Goal: Complete application form

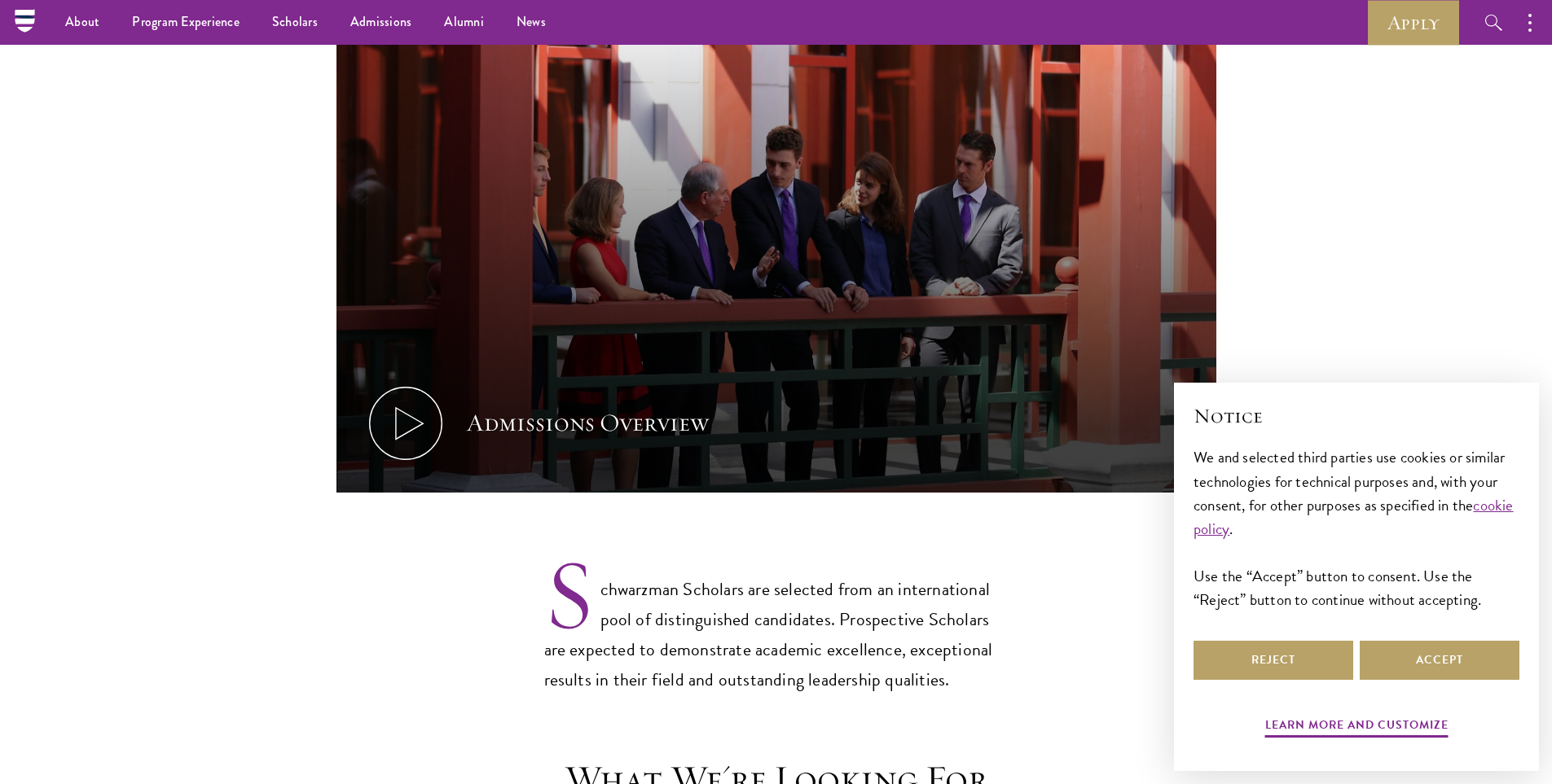
scroll to position [489, 0]
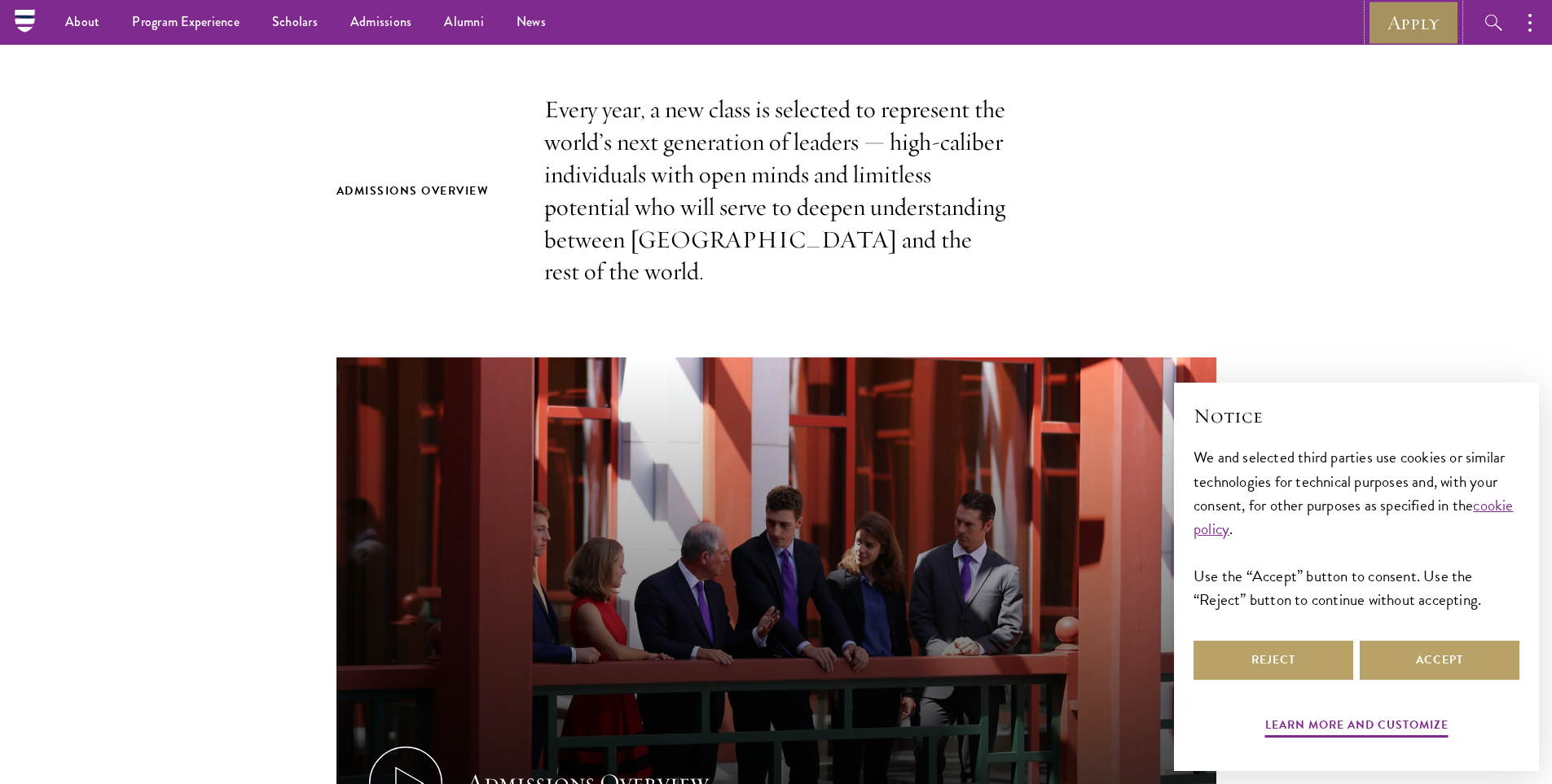
click at [1409, 23] on link "Apply" at bounding box center [1414, 22] width 91 height 45
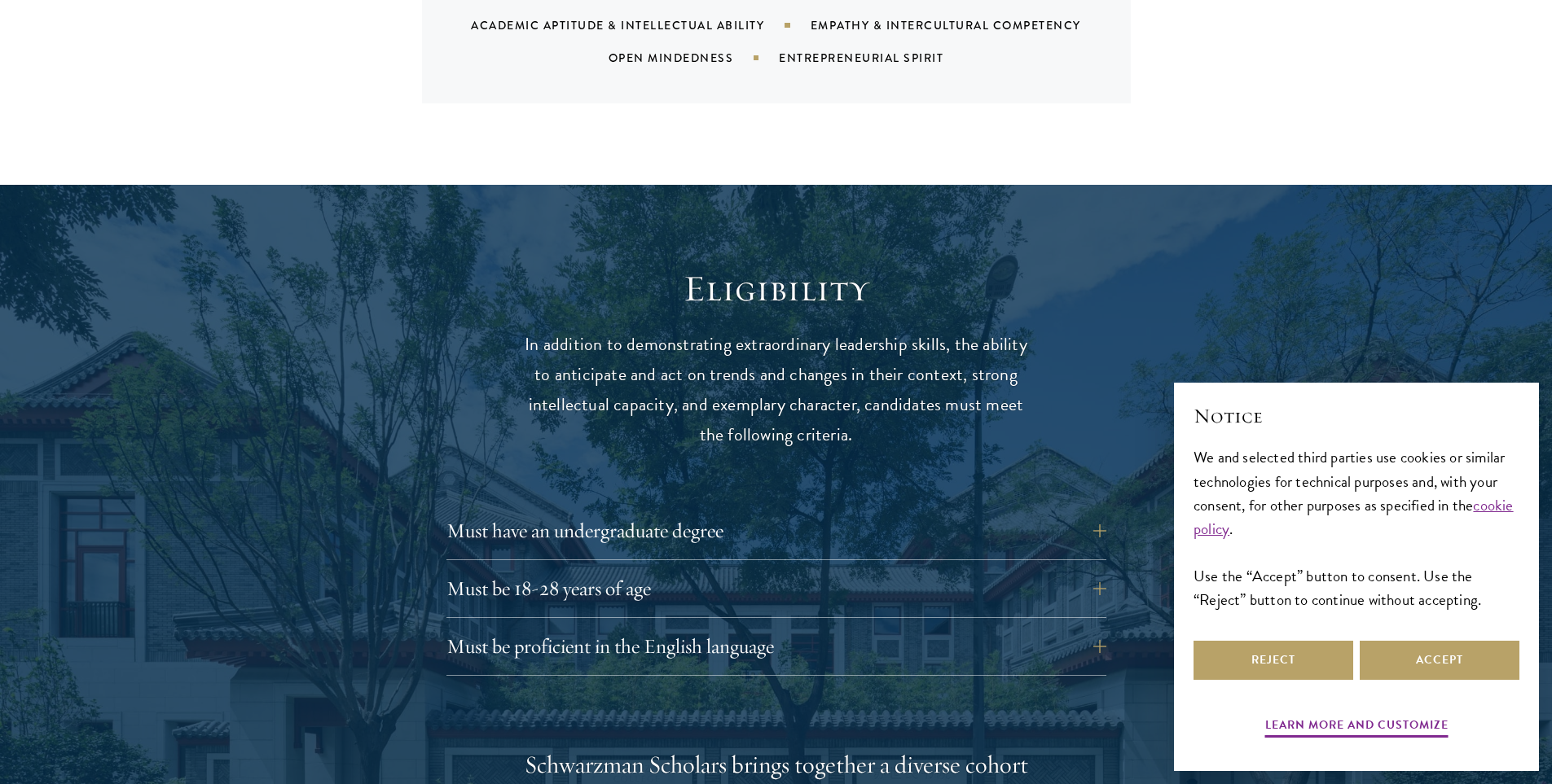
scroll to position [1954, 0]
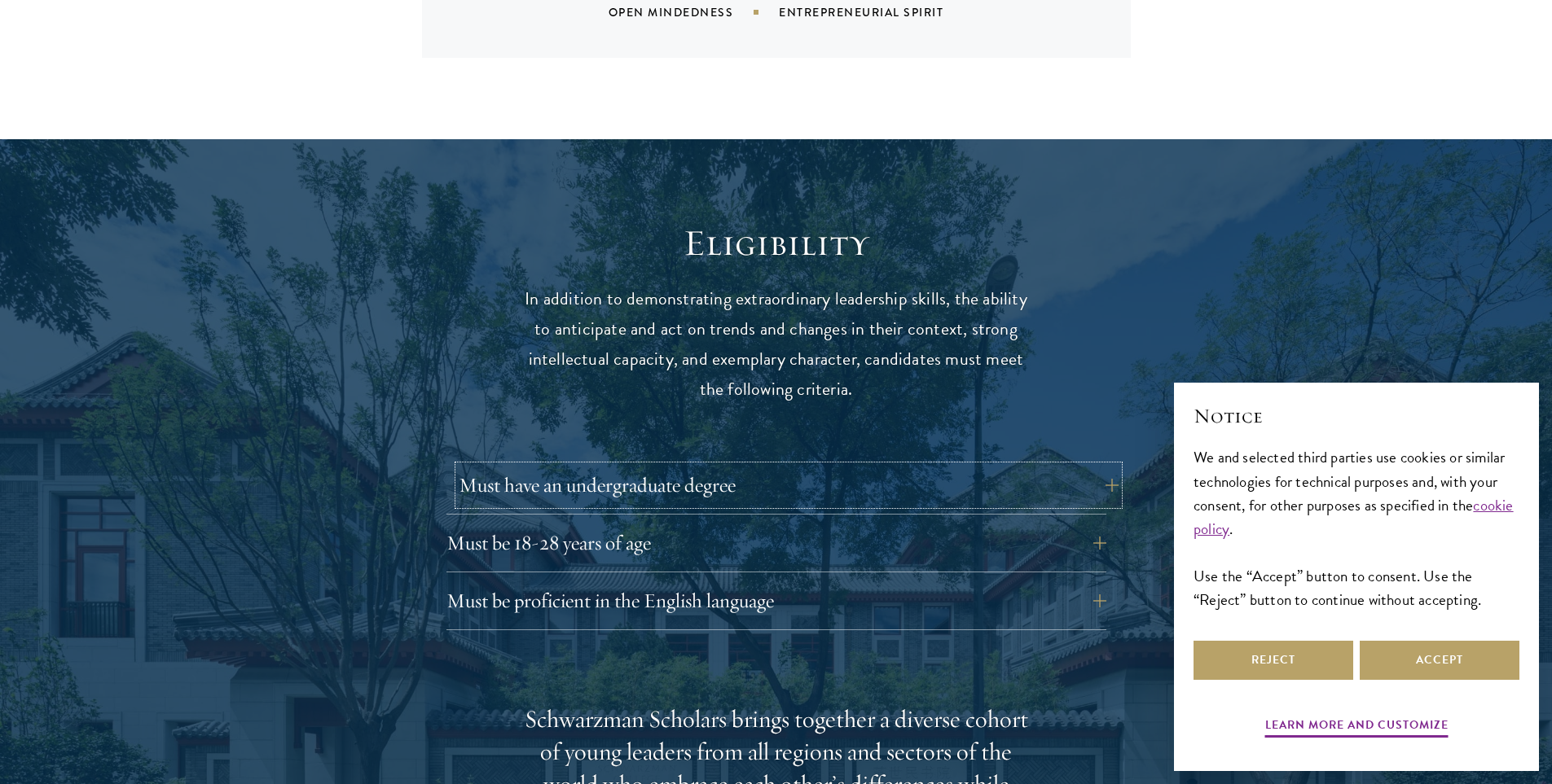
click at [726, 467] on button "Must have an undergraduate degree" at bounding box center [788, 485] width 660 height 39
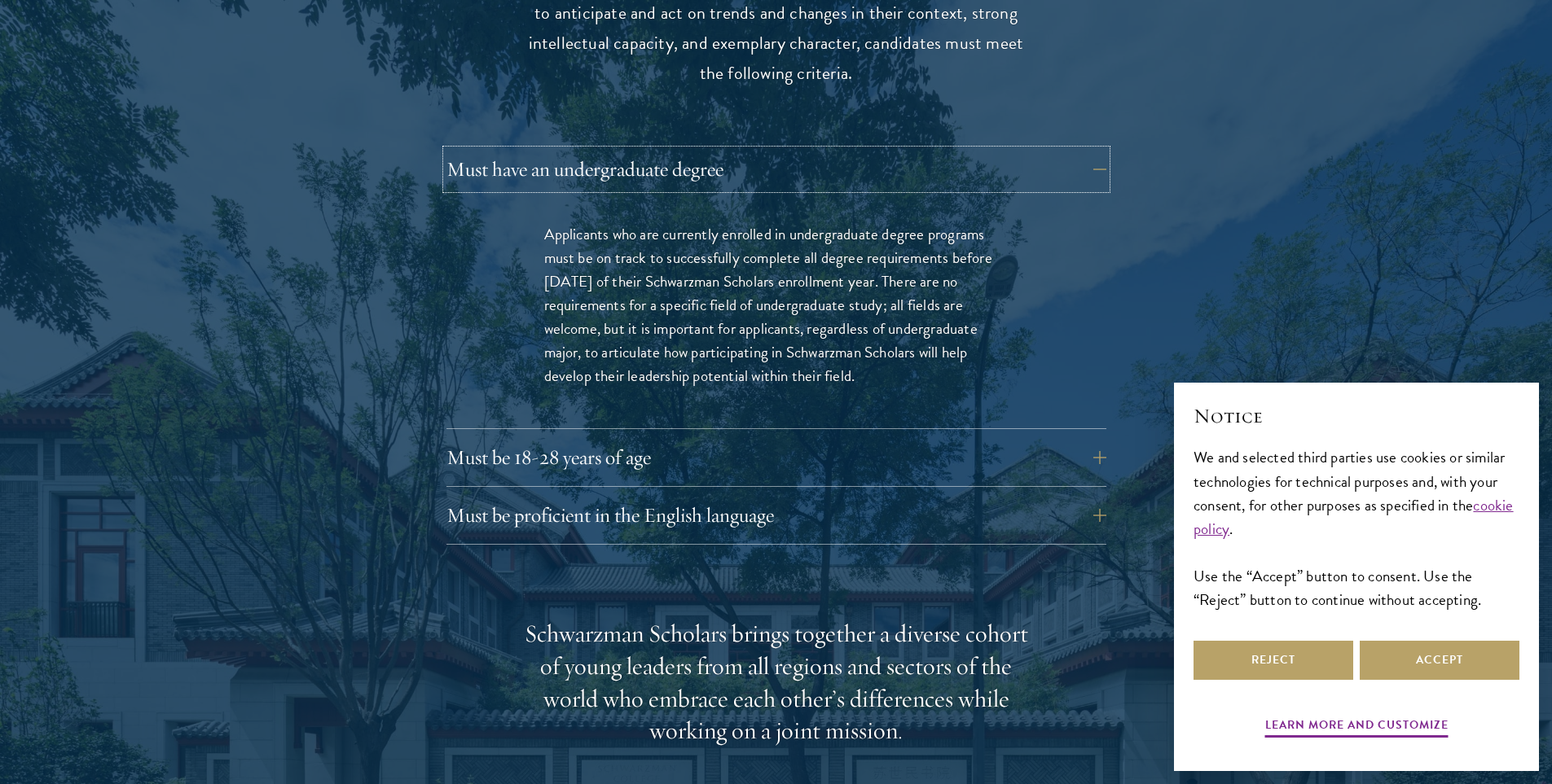
scroll to position [2280, 0]
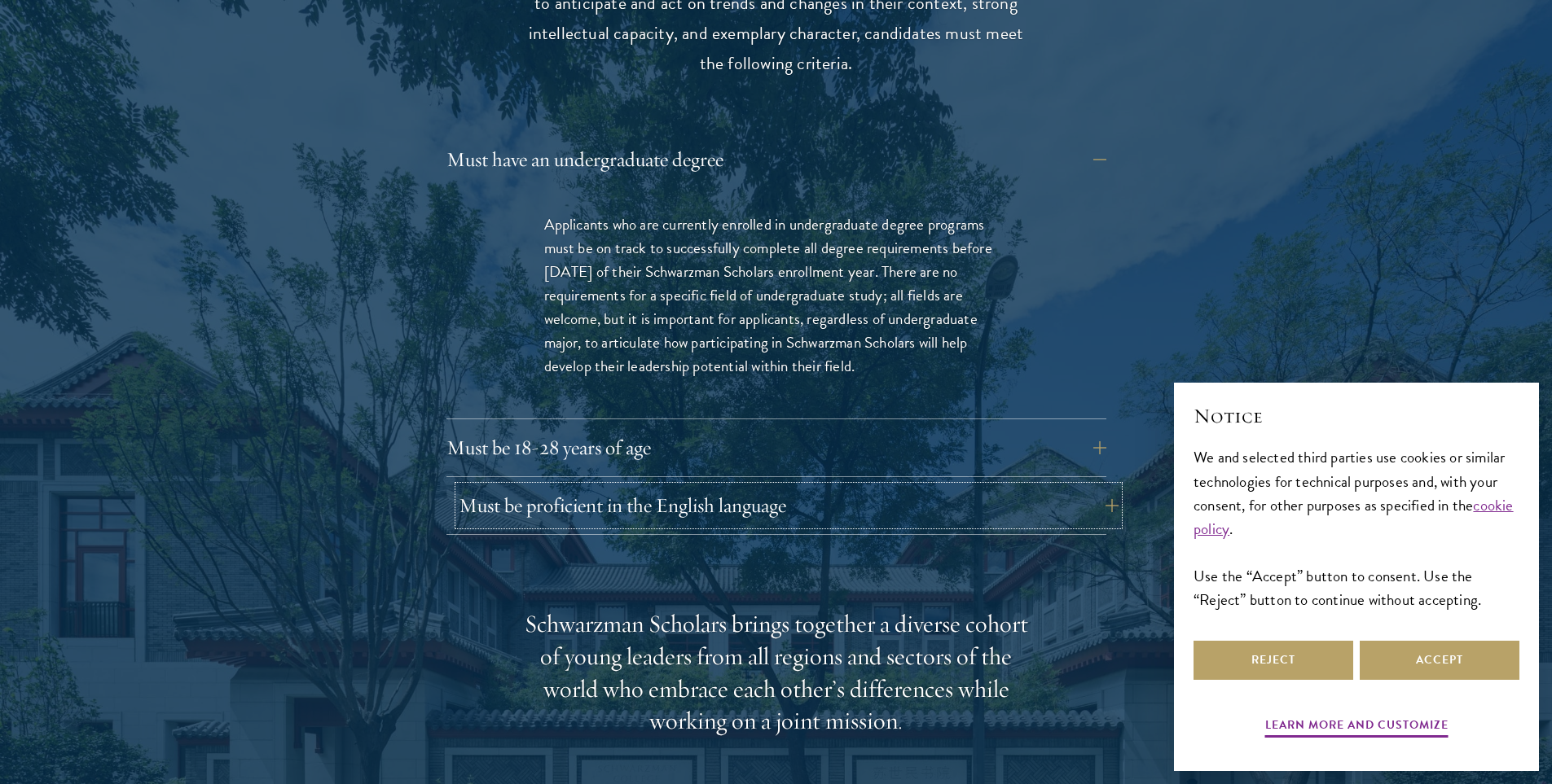
click at [746, 486] on button "Must be proficient in the English language" at bounding box center [788, 506] width 660 height 39
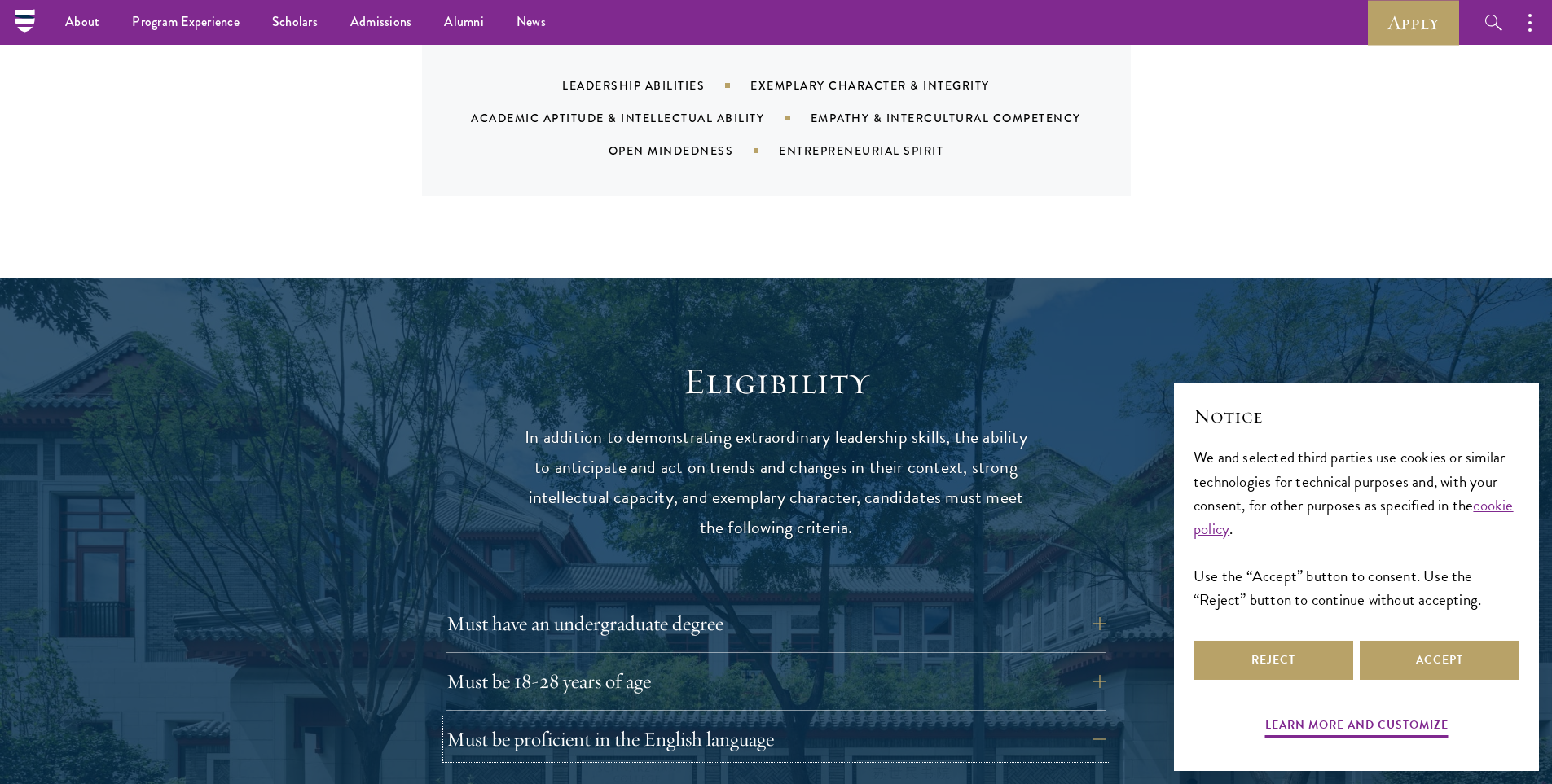
scroll to position [1792, 0]
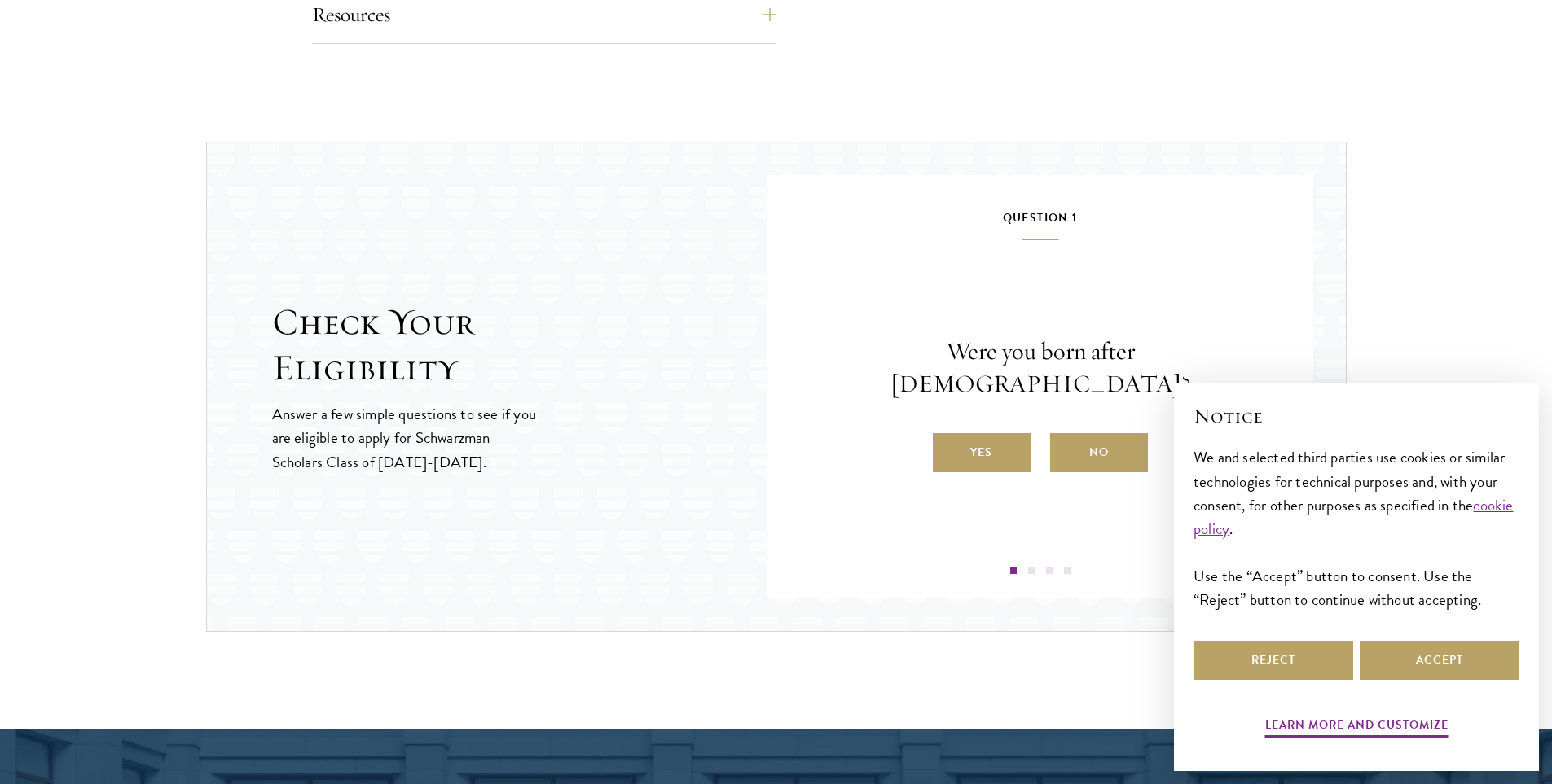
scroll to position [1628, 0]
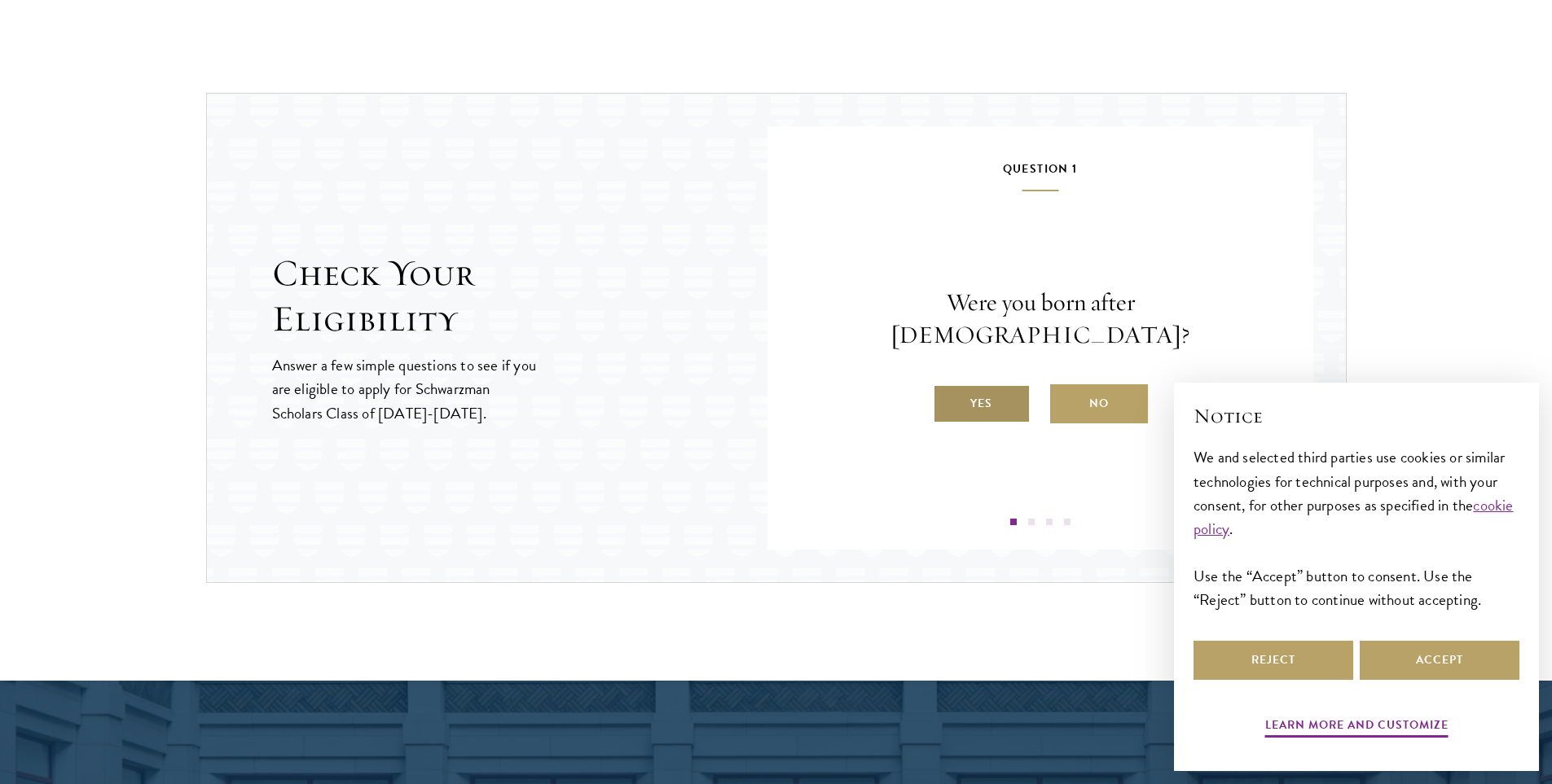
click at [981, 390] on label "Yes" at bounding box center [982, 404] width 98 height 39
click at [948, 390] on input "Yes" at bounding box center [940, 394] width 15 height 15
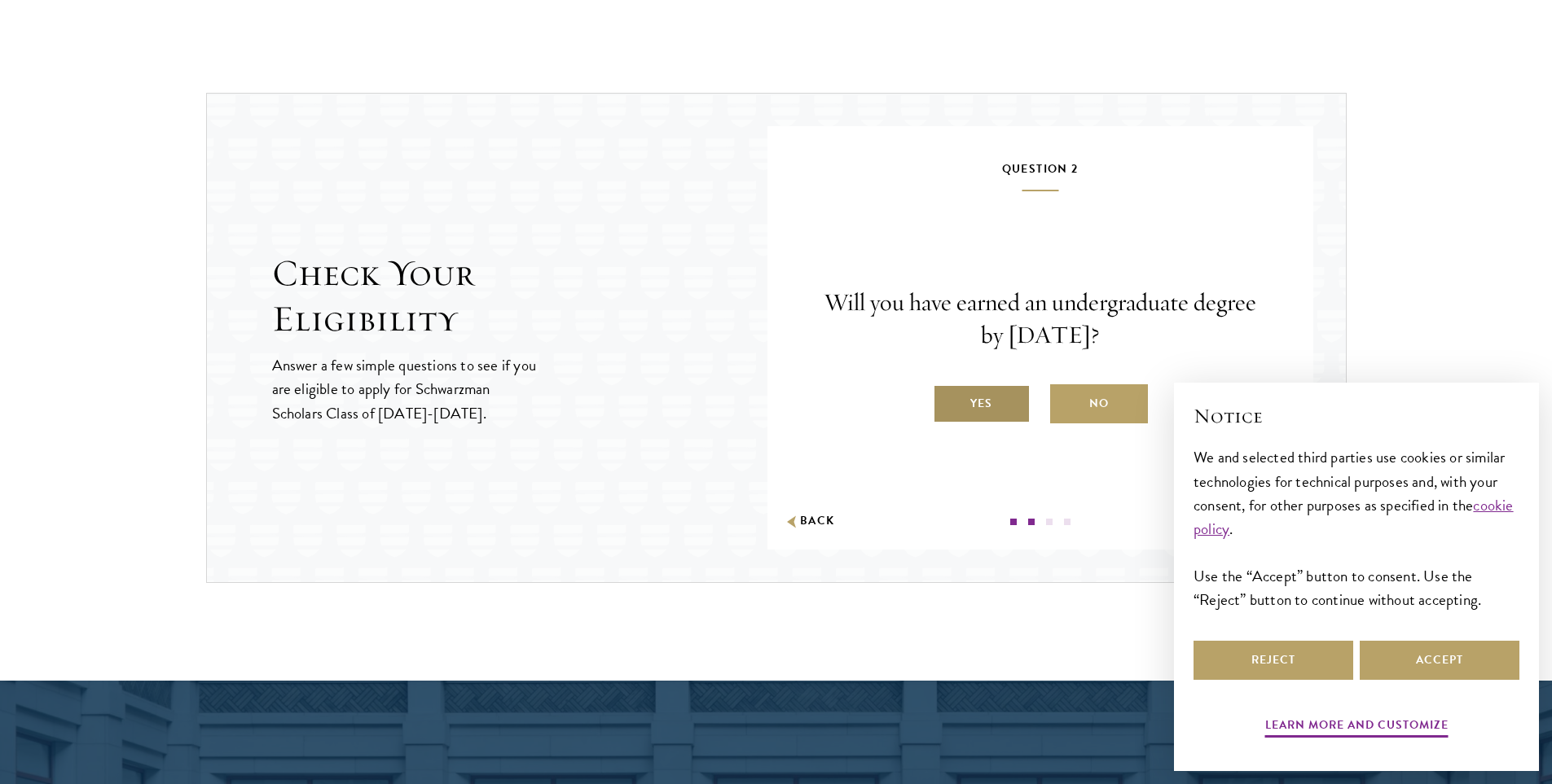
click at [984, 405] on label "Yes" at bounding box center [982, 404] width 98 height 39
click at [948, 400] on input "Yes" at bounding box center [940, 394] width 15 height 15
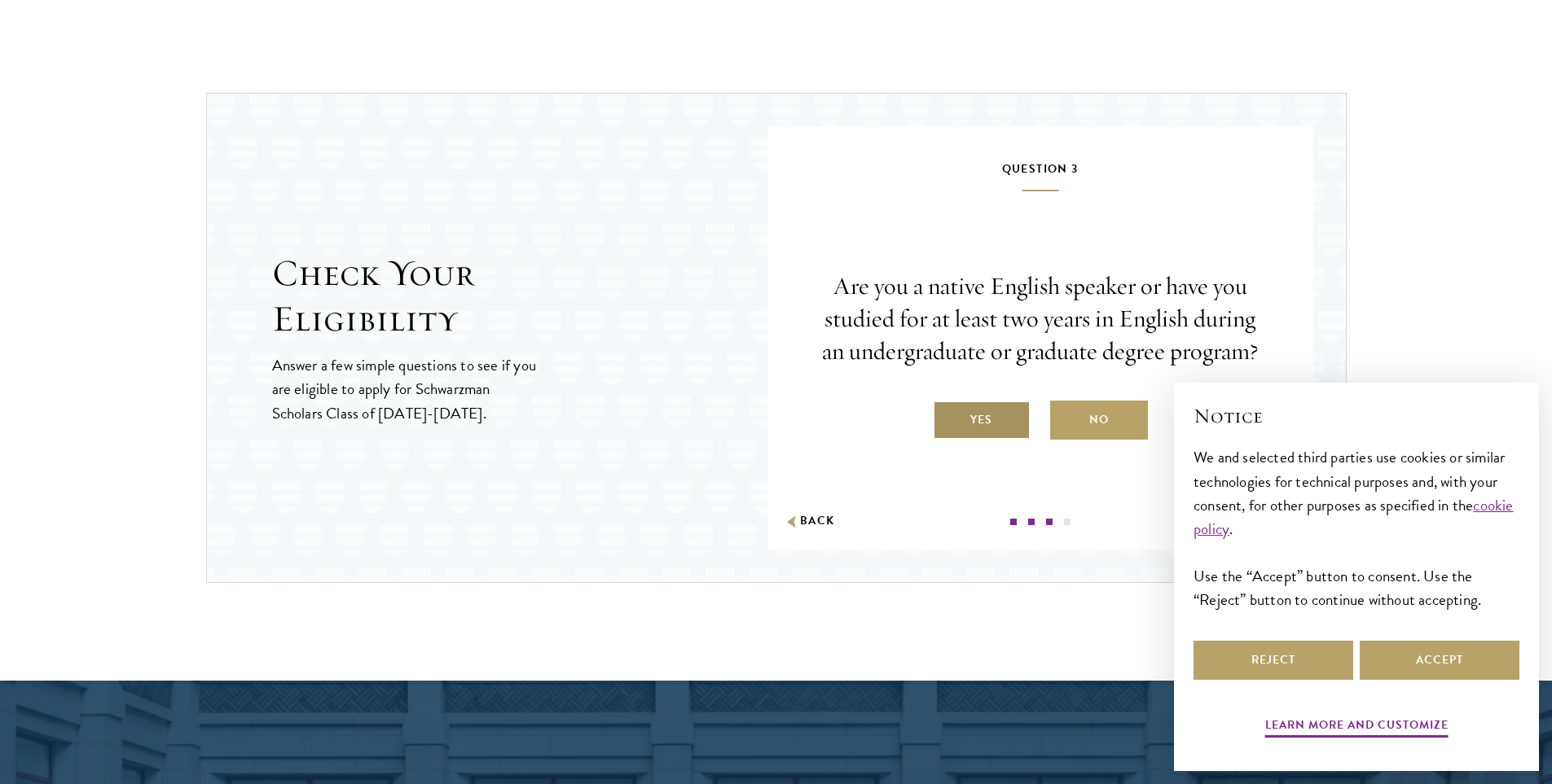
click at [987, 422] on label "Yes" at bounding box center [982, 419] width 98 height 39
click at [948, 417] on input "Yes" at bounding box center [940, 409] width 15 height 15
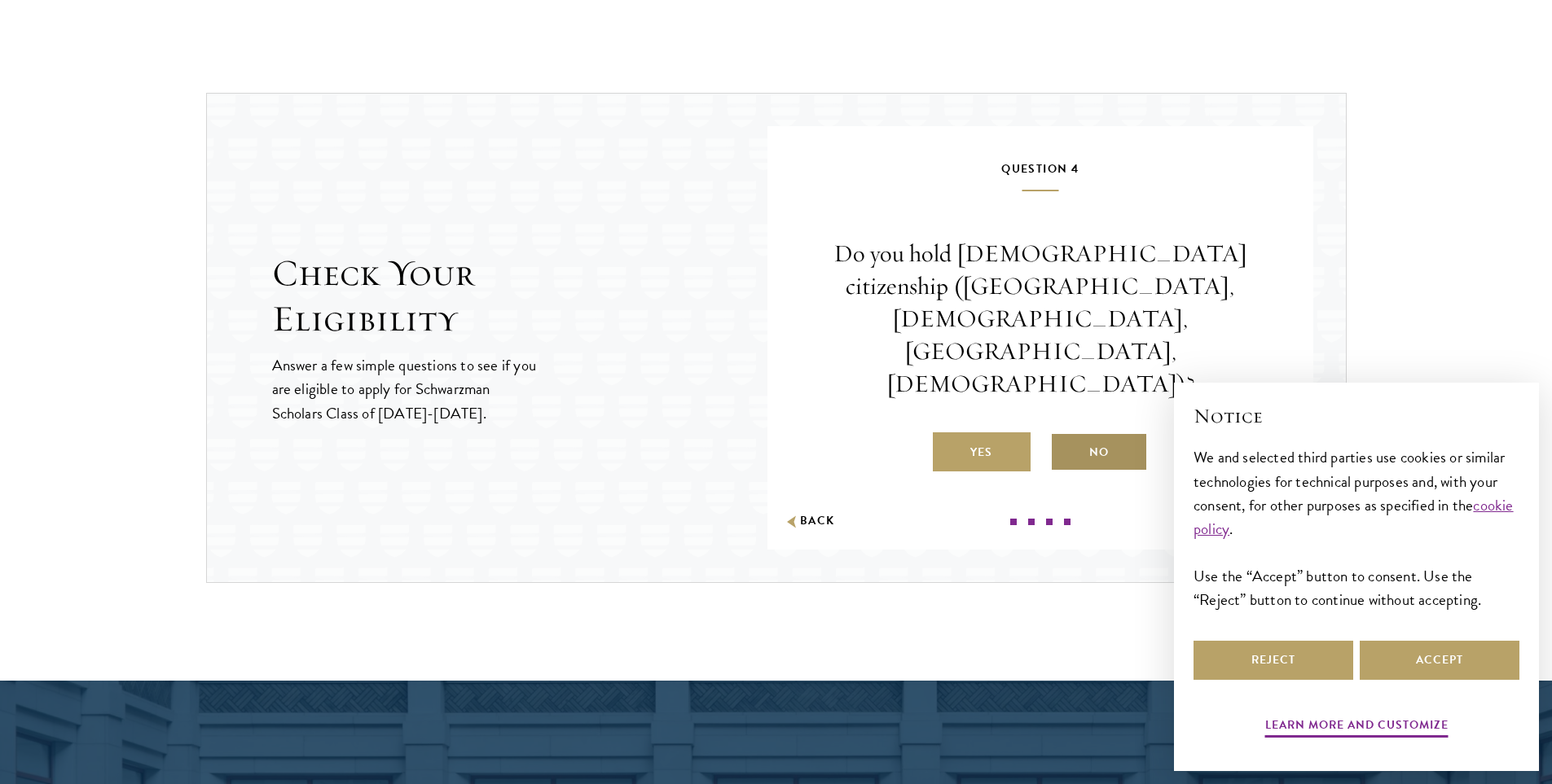
click at [1111, 433] on label "No" at bounding box center [1099, 452] width 98 height 39
click at [1065, 435] on input "No" at bounding box center [1058, 443] width 15 height 15
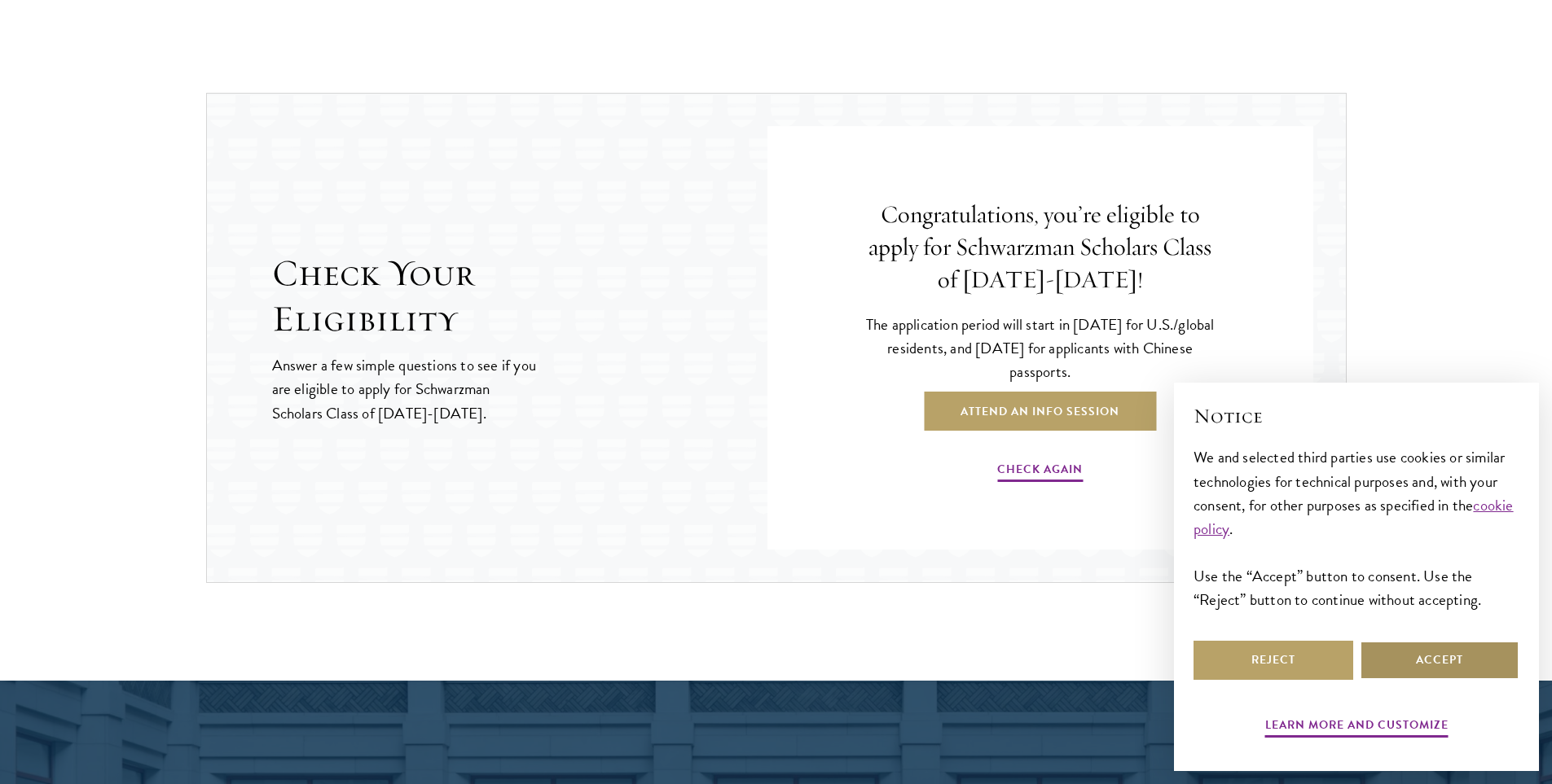
click at [1419, 660] on button "Accept" at bounding box center [1439, 660] width 160 height 39
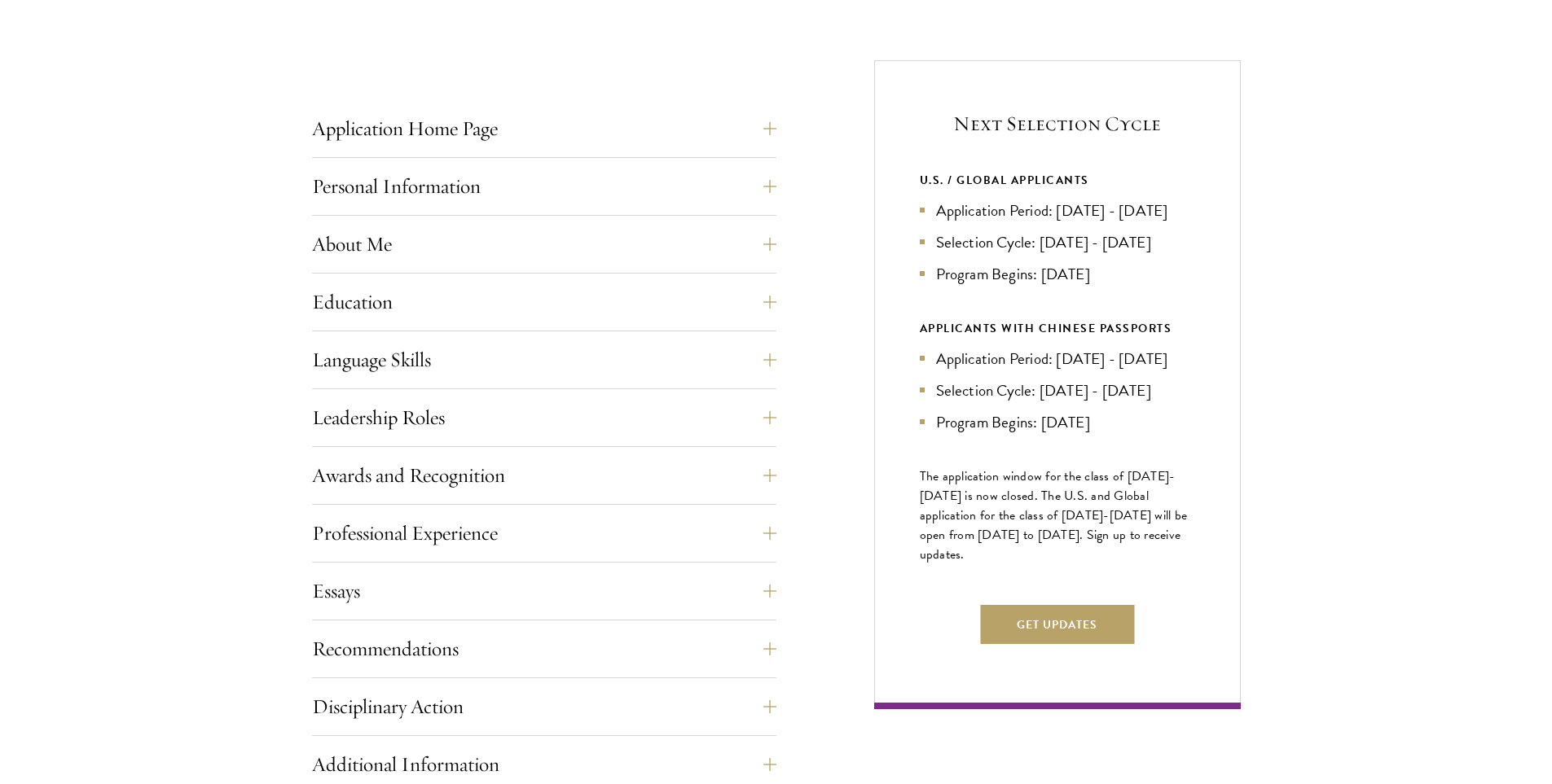
scroll to position [651, 0]
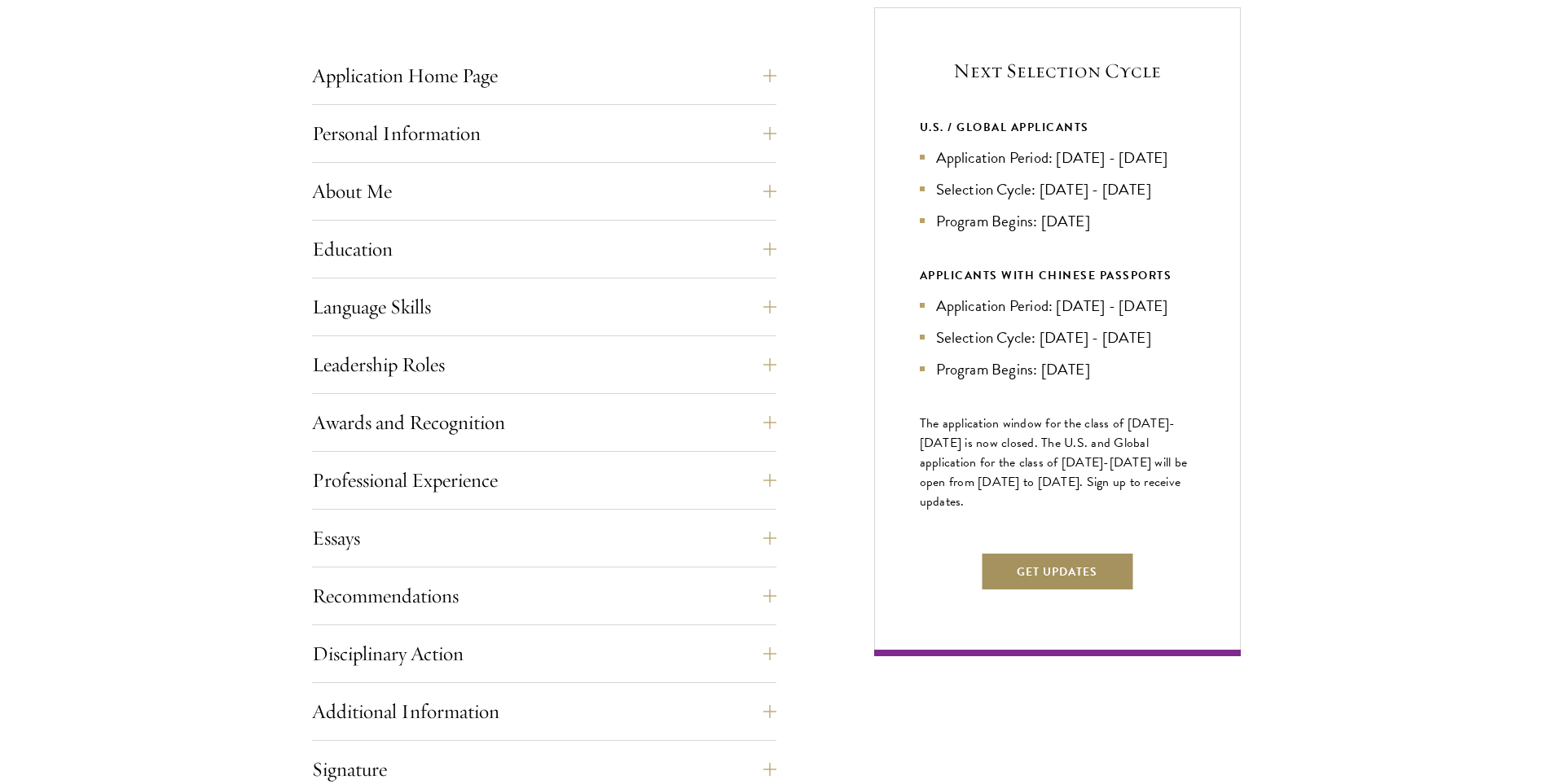
click at [1084, 591] on button "Get Updates" at bounding box center [1057, 571] width 154 height 39
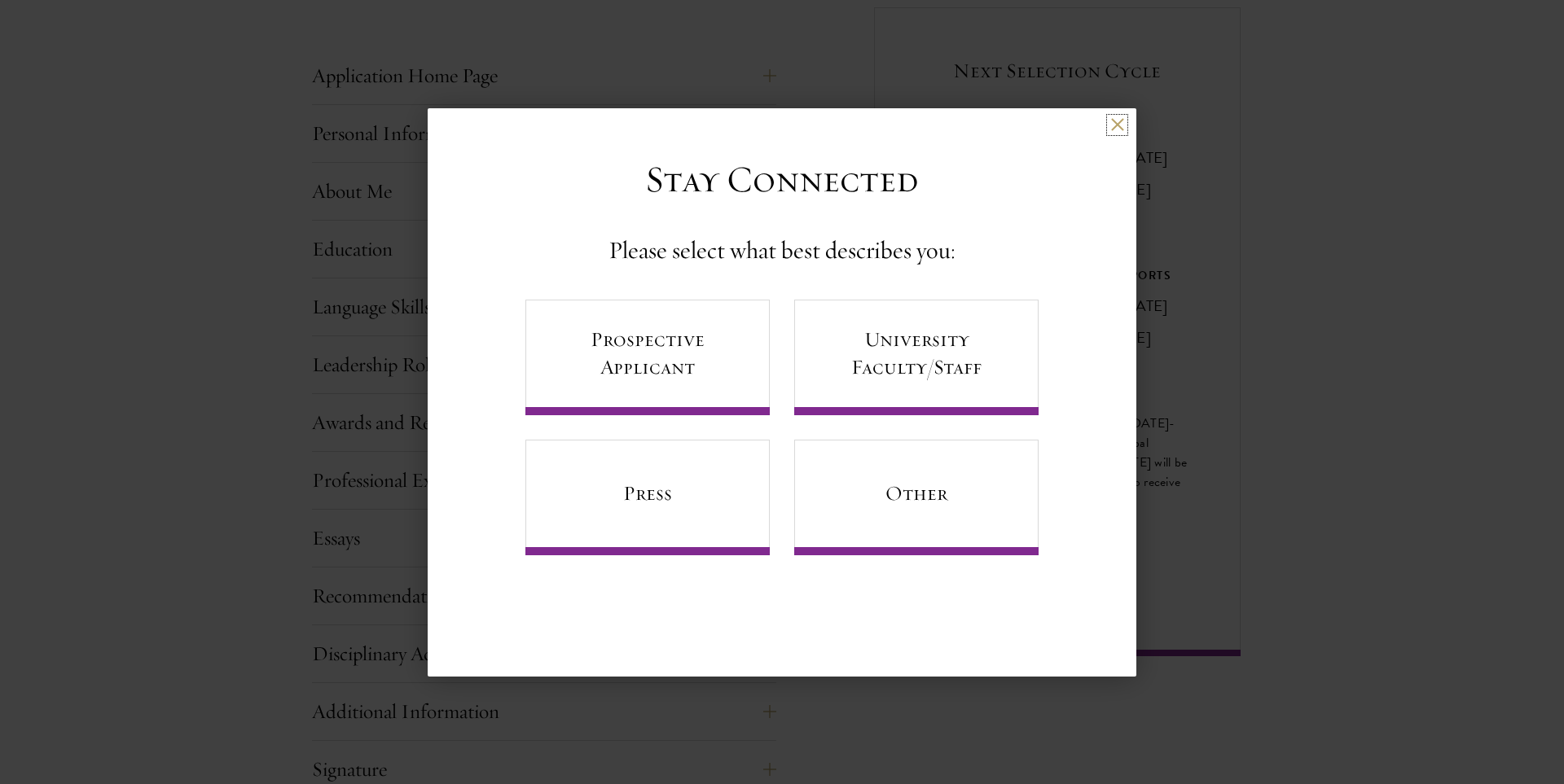
click at [1119, 128] on button at bounding box center [1116, 124] width 14 height 14
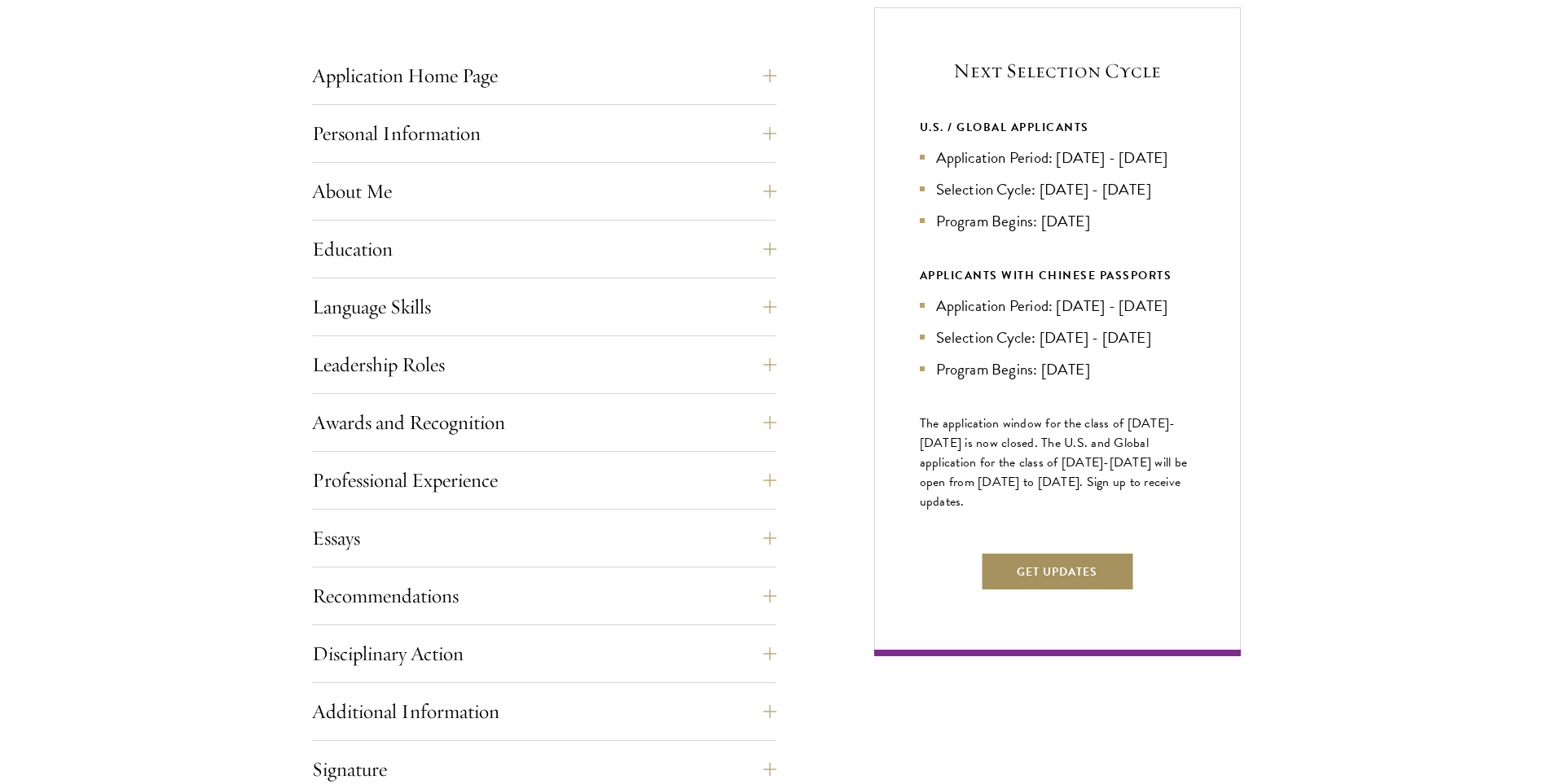
click at [1055, 591] on button "Get Updates" at bounding box center [1057, 571] width 154 height 39
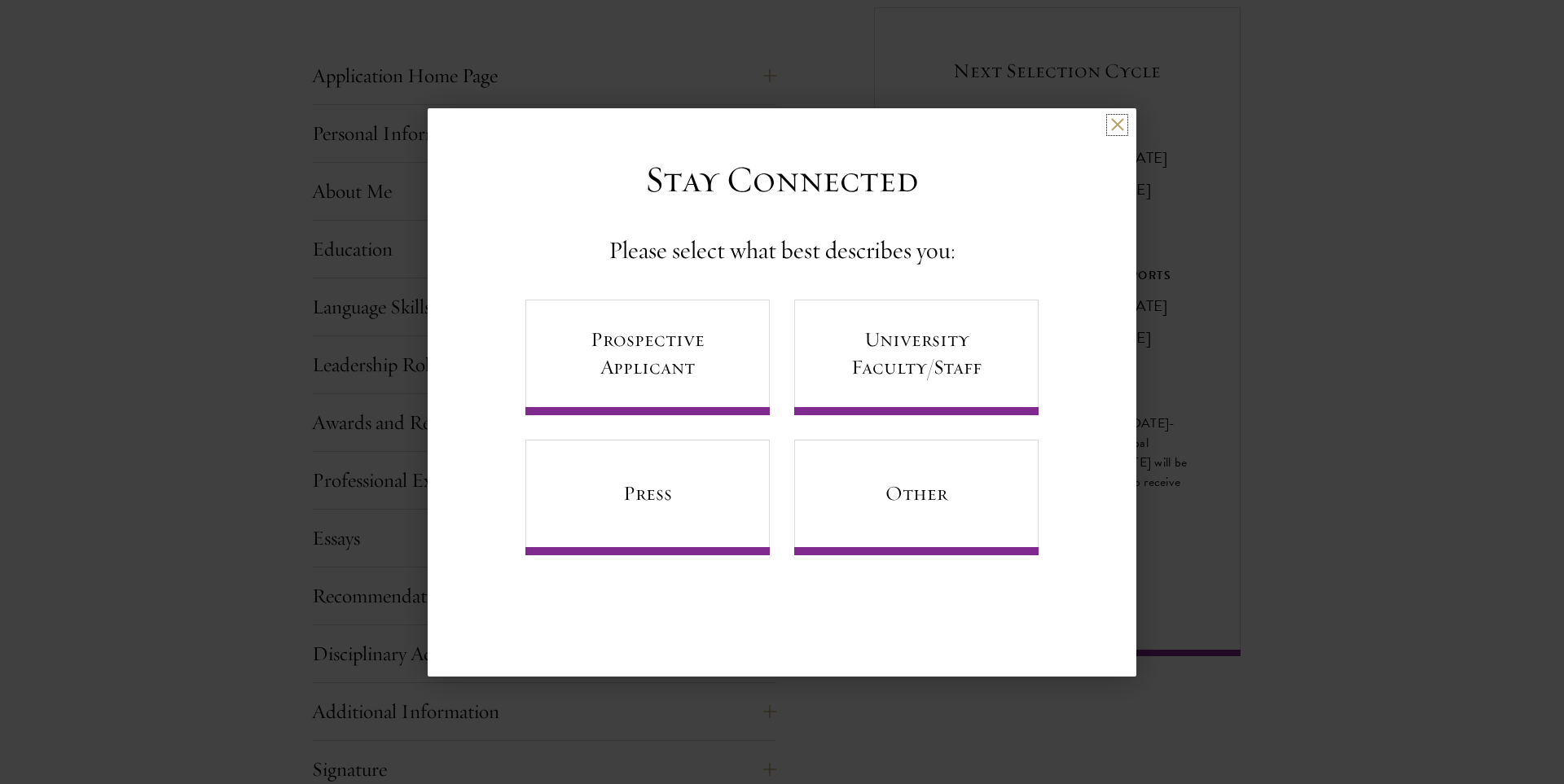
click at [1123, 123] on button at bounding box center [1116, 124] width 14 height 14
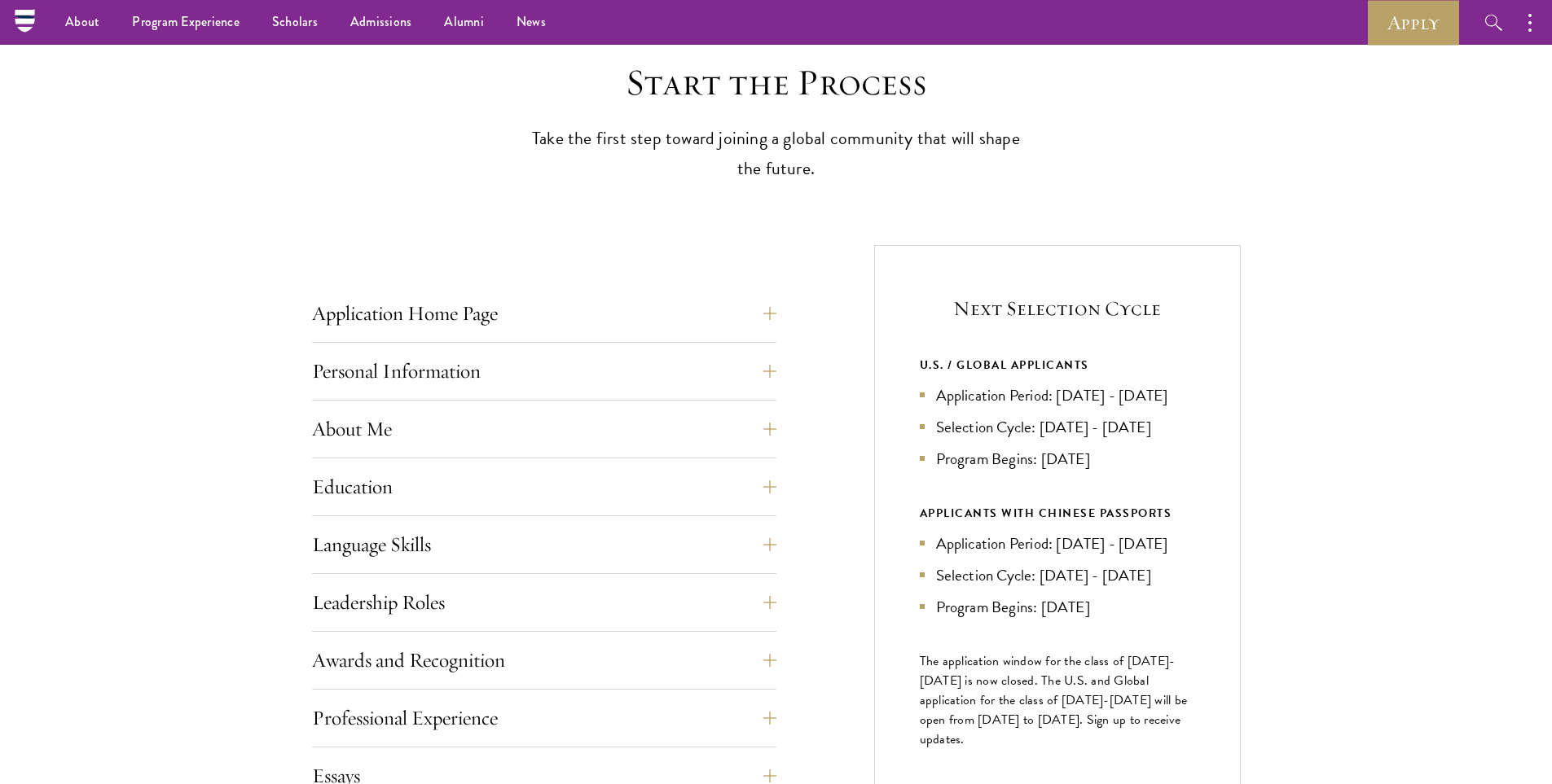
scroll to position [407, 0]
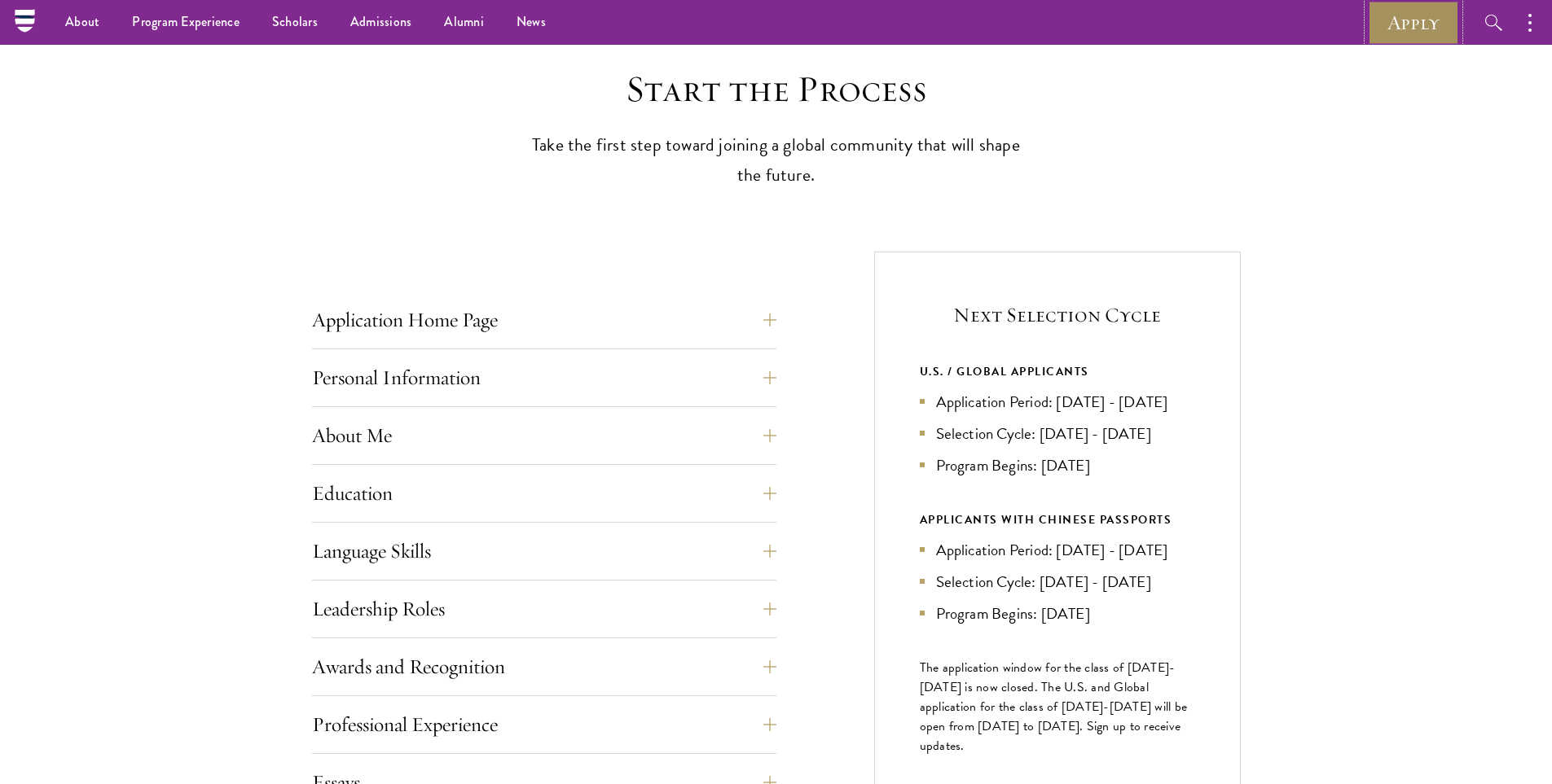
click at [1400, 36] on link "Apply" at bounding box center [1414, 22] width 91 height 45
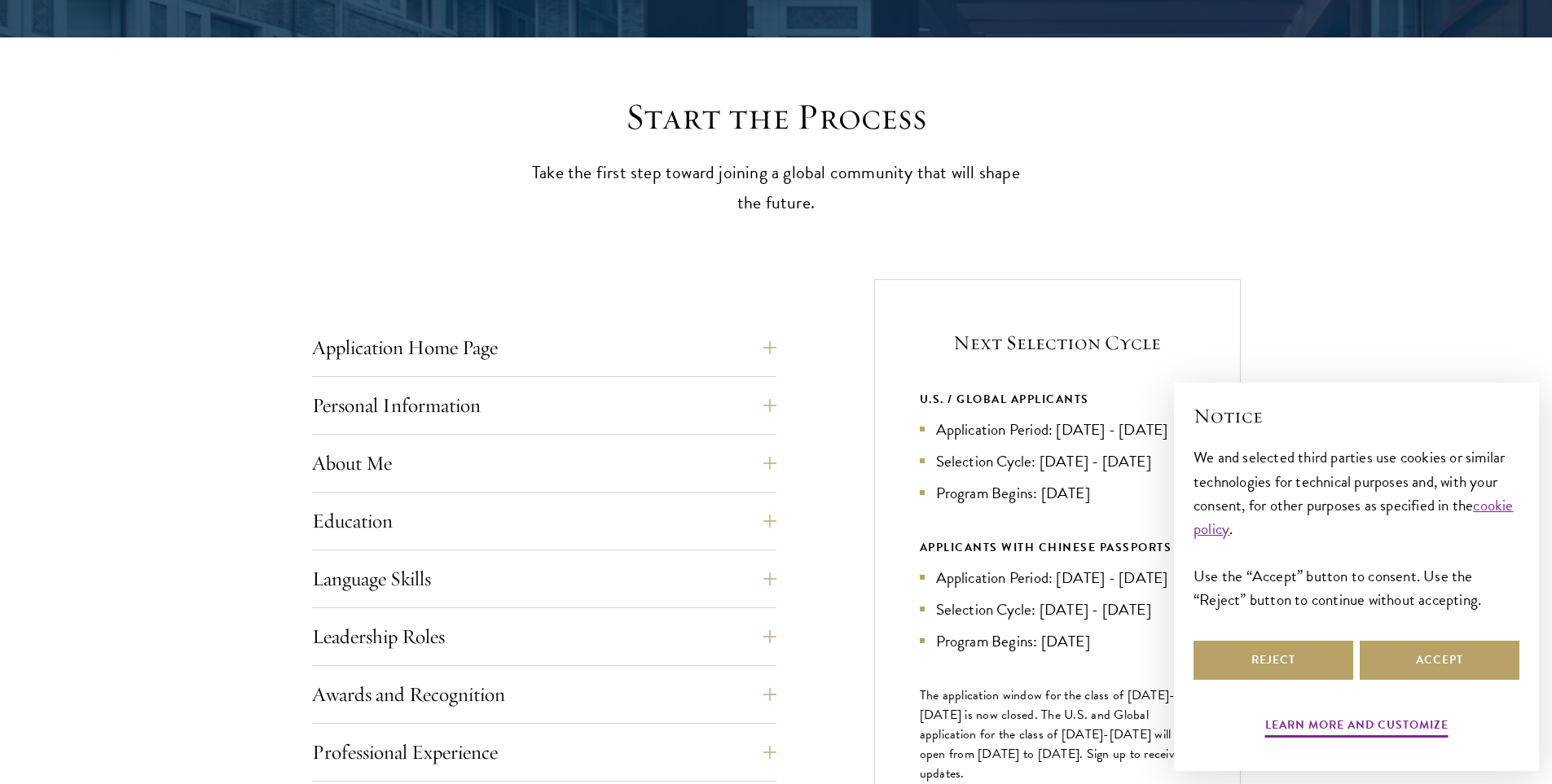
scroll to position [407, 0]
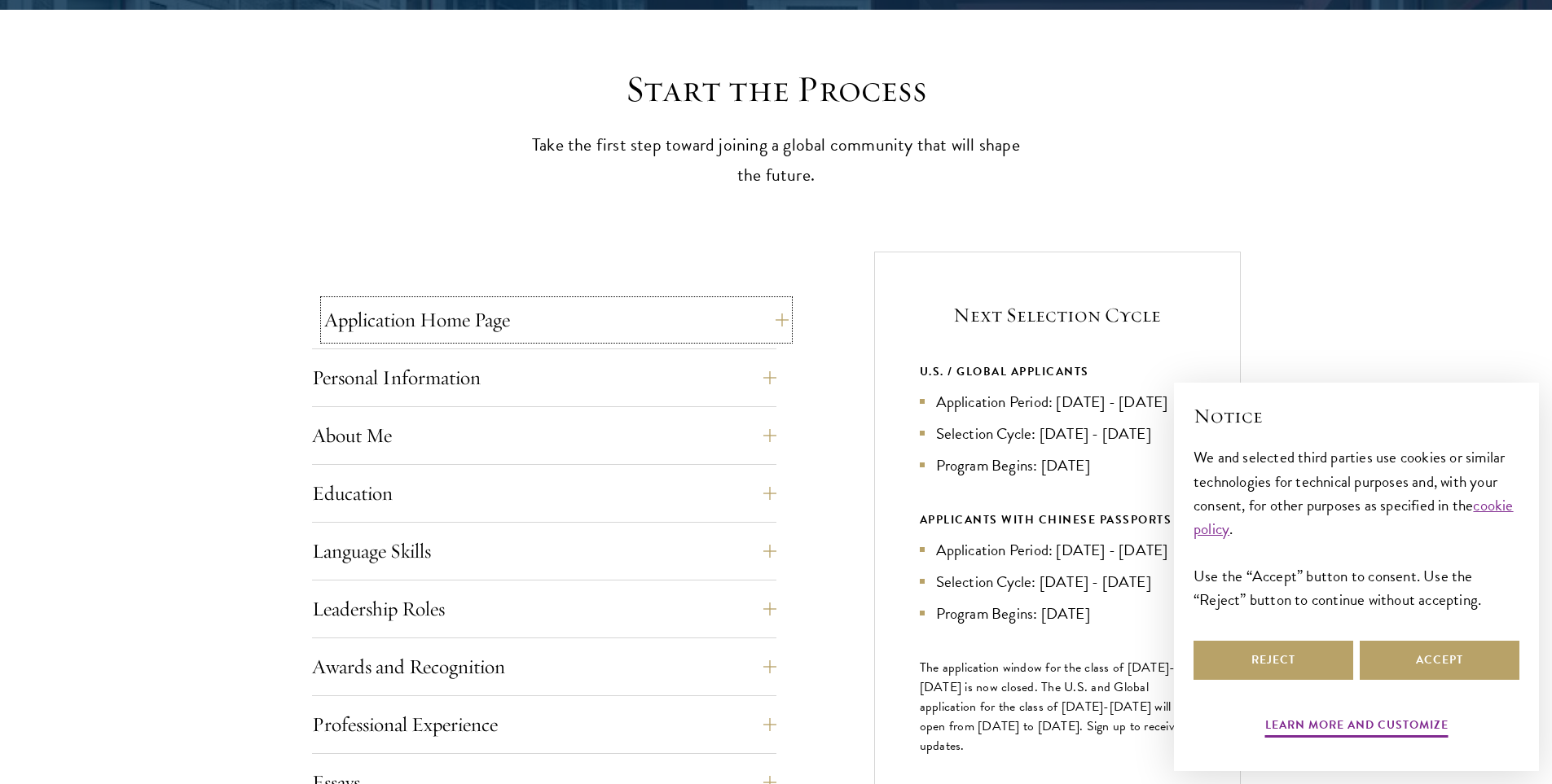
click at [585, 312] on button "Application Home Page" at bounding box center [556, 320] width 464 height 39
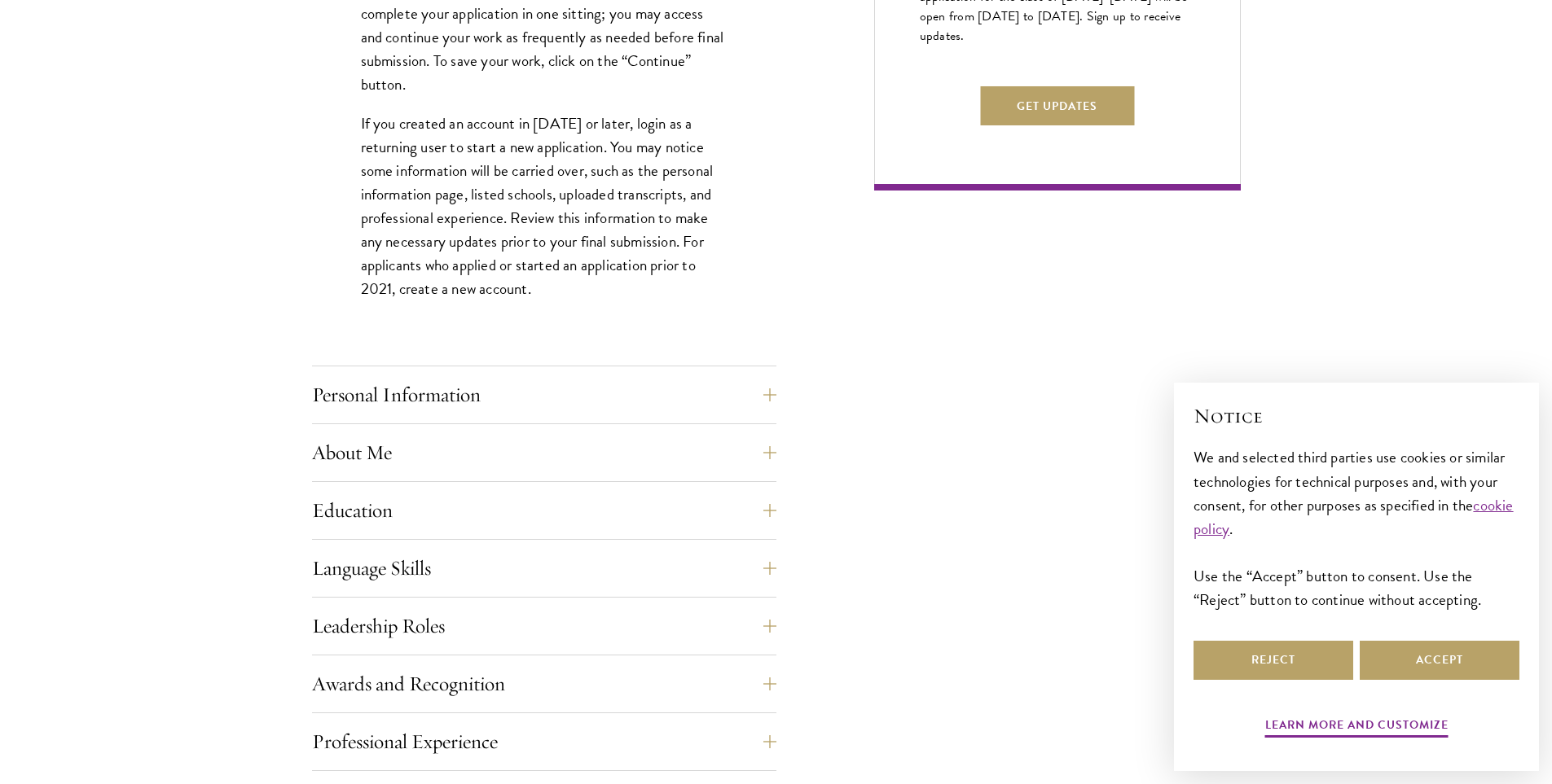
scroll to position [1140, 0]
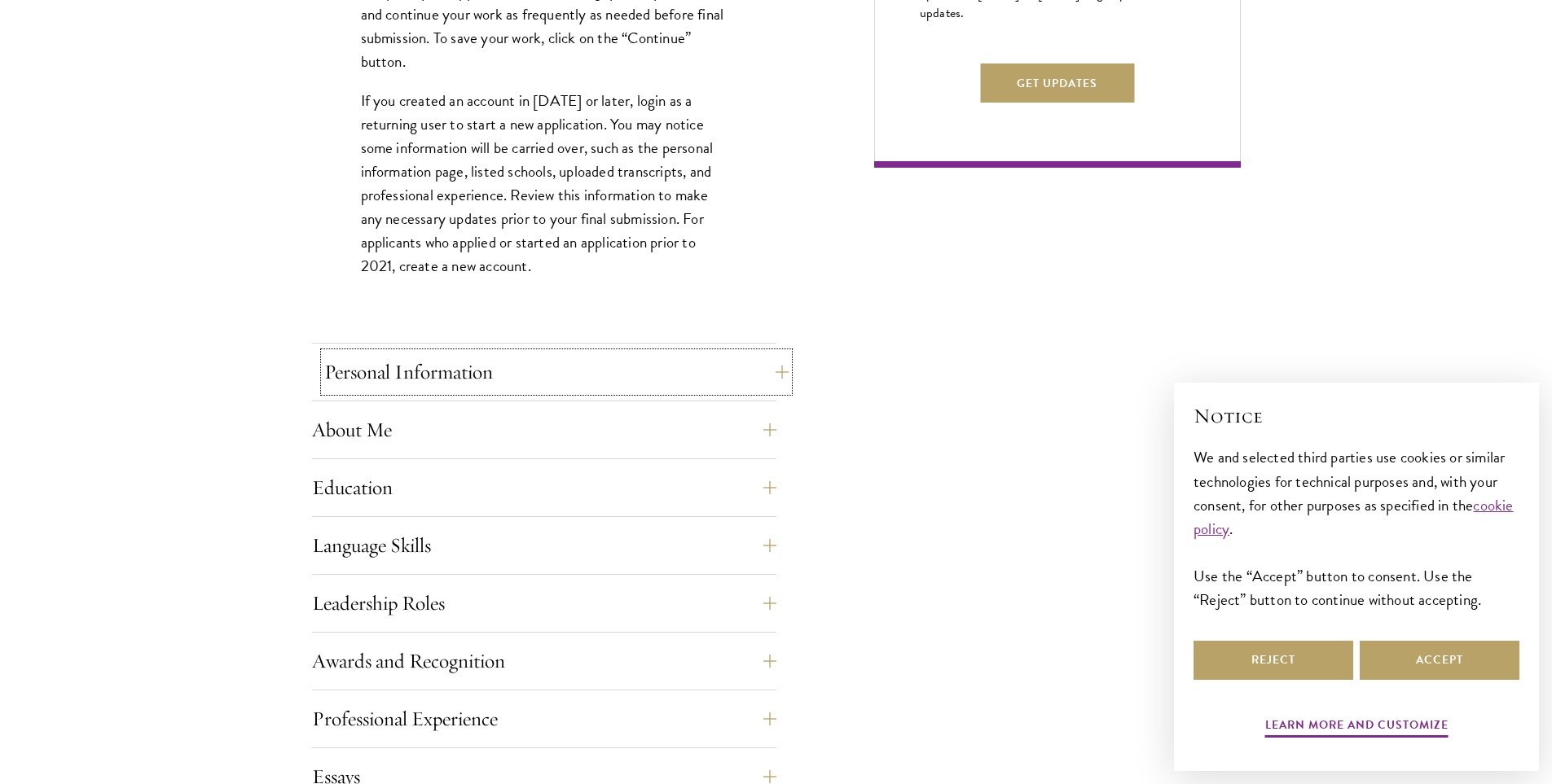
click at [483, 384] on button "Personal Information" at bounding box center [556, 371] width 464 height 39
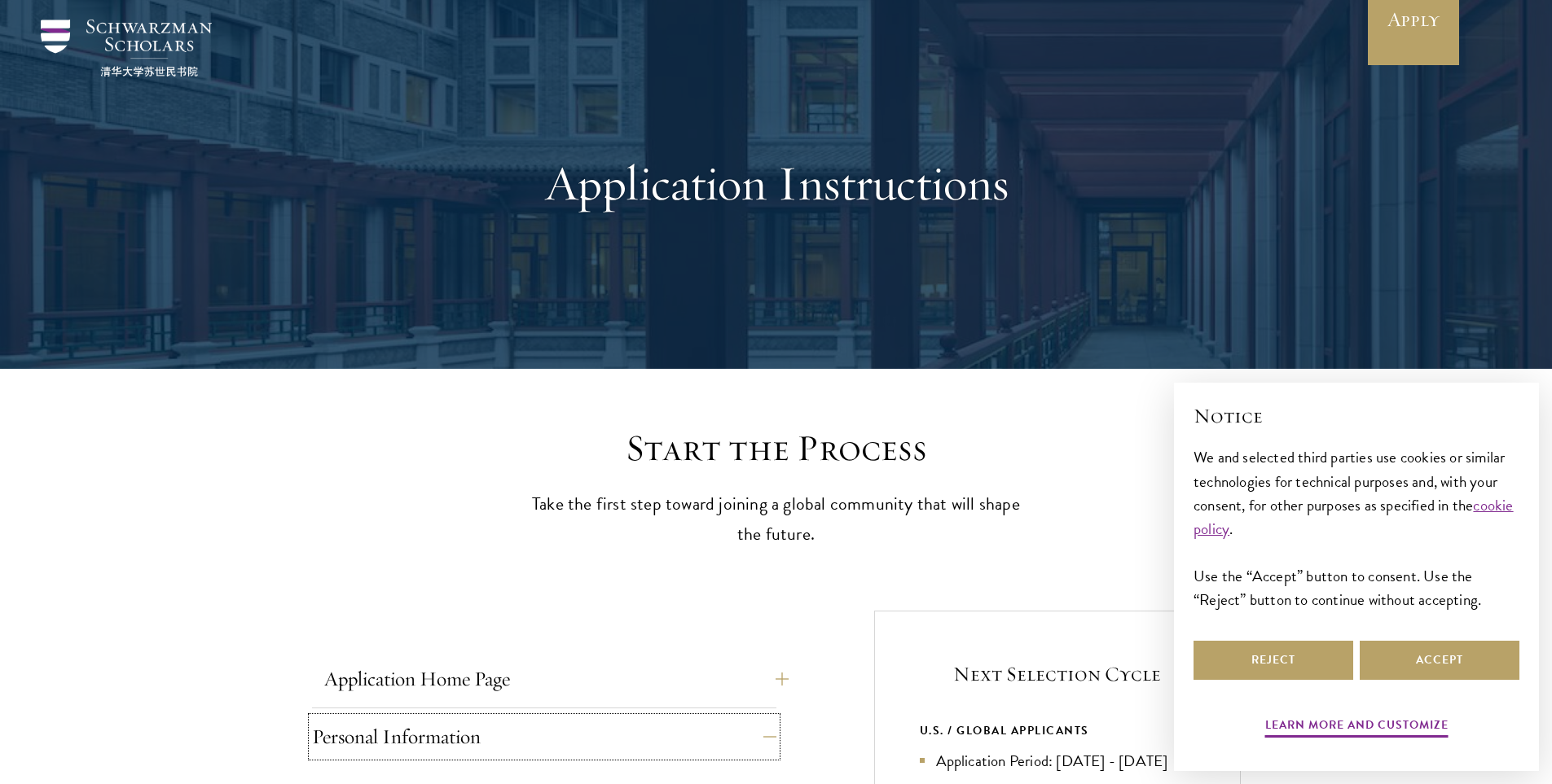
scroll to position [0, 0]
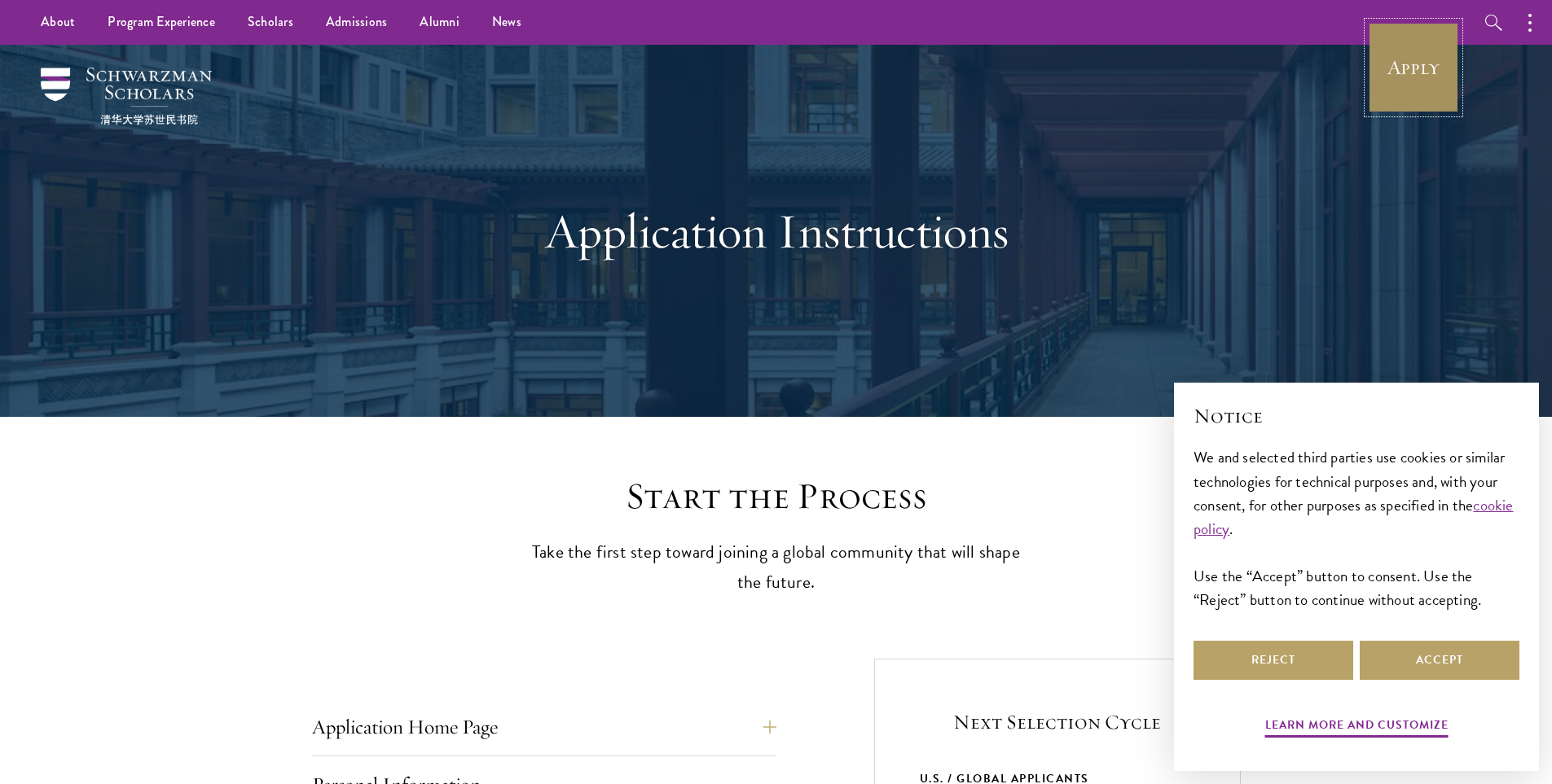
click at [1417, 86] on link "Apply" at bounding box center [1414, 68] width 91 height 91
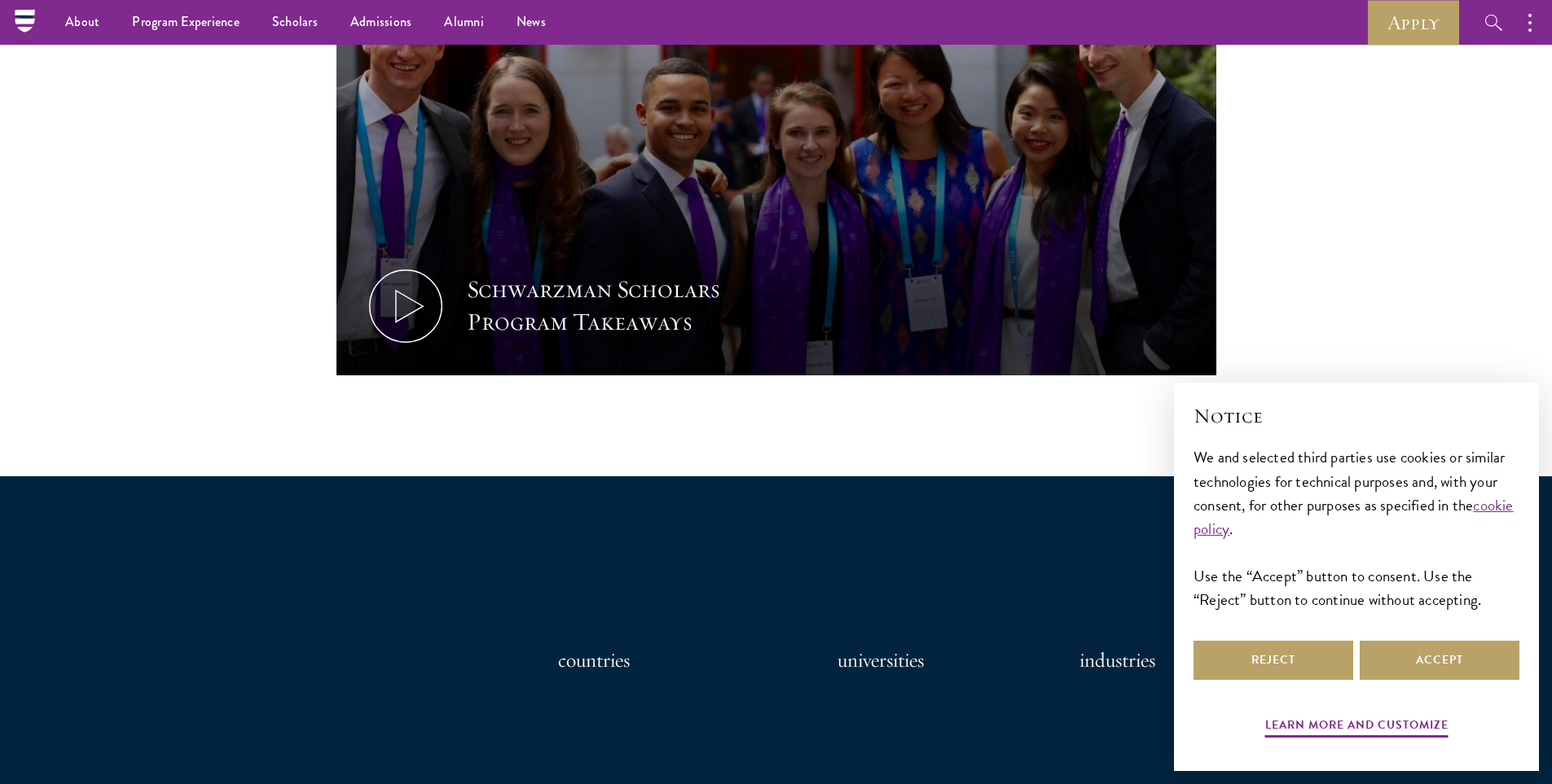
scroll to position [896, 0]
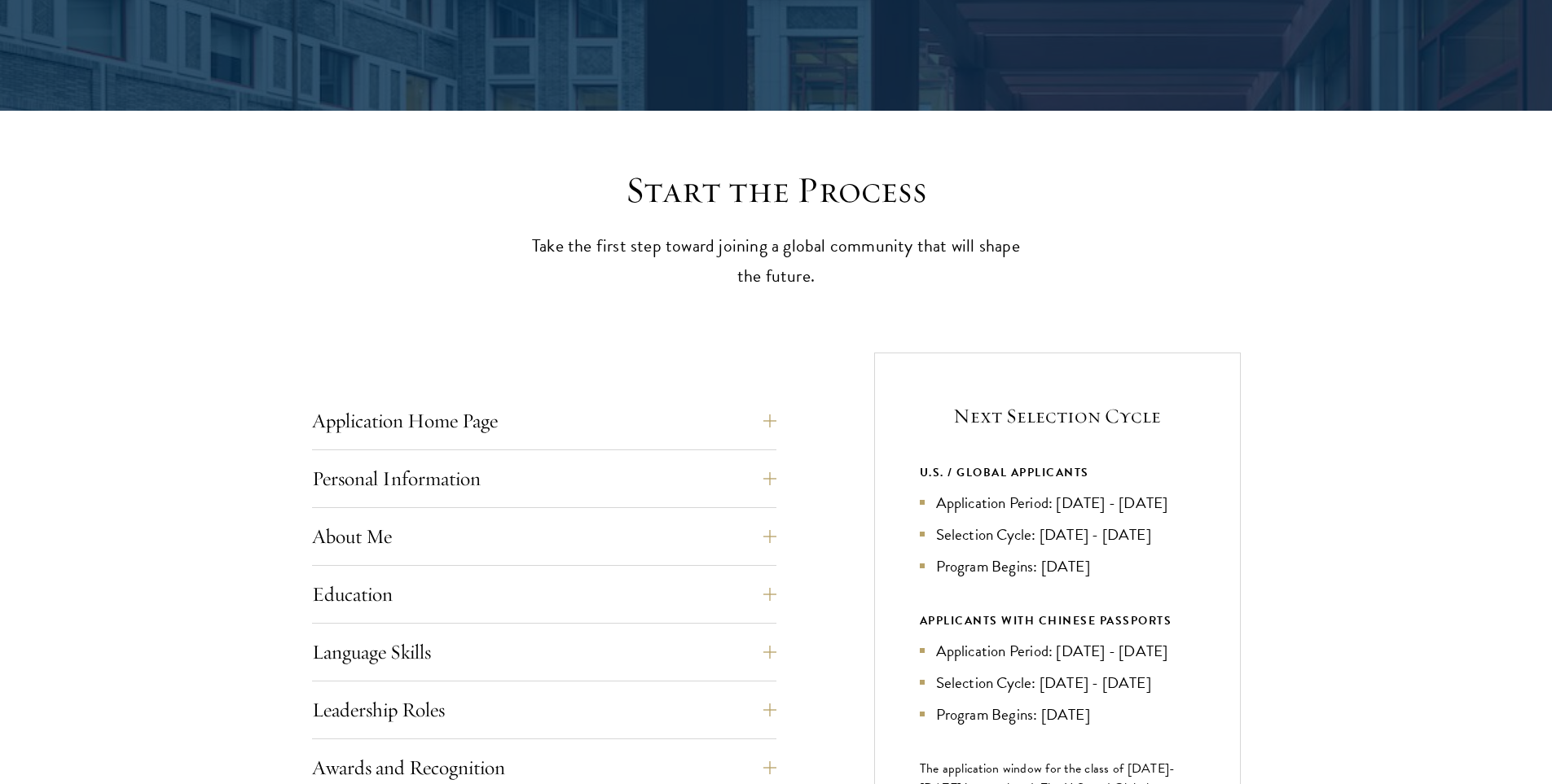
scroll to position [326, 0]
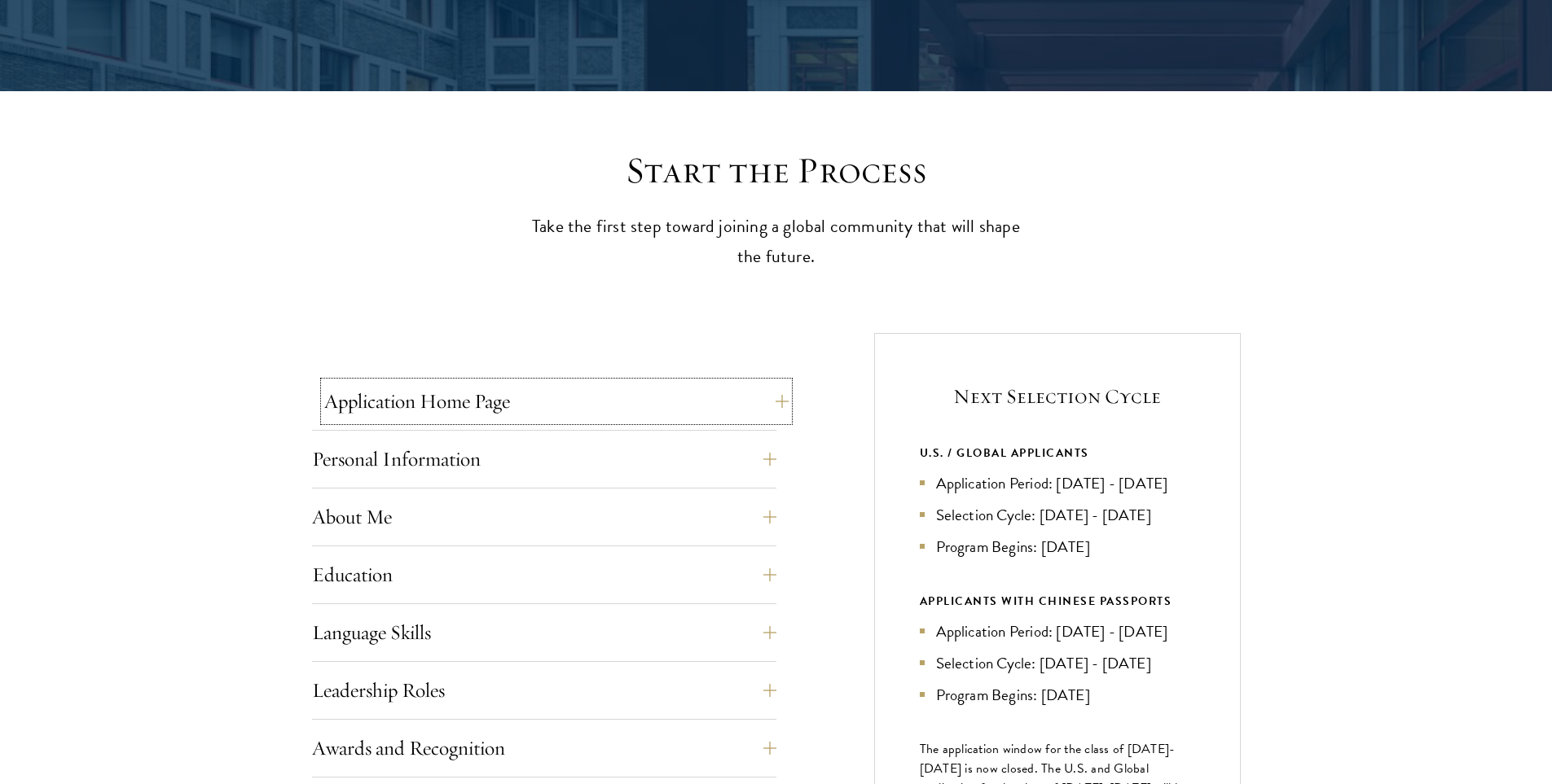
click at [770, 400] on button "Application Home Page" at bounding box center [556, 401] width 464 height 39
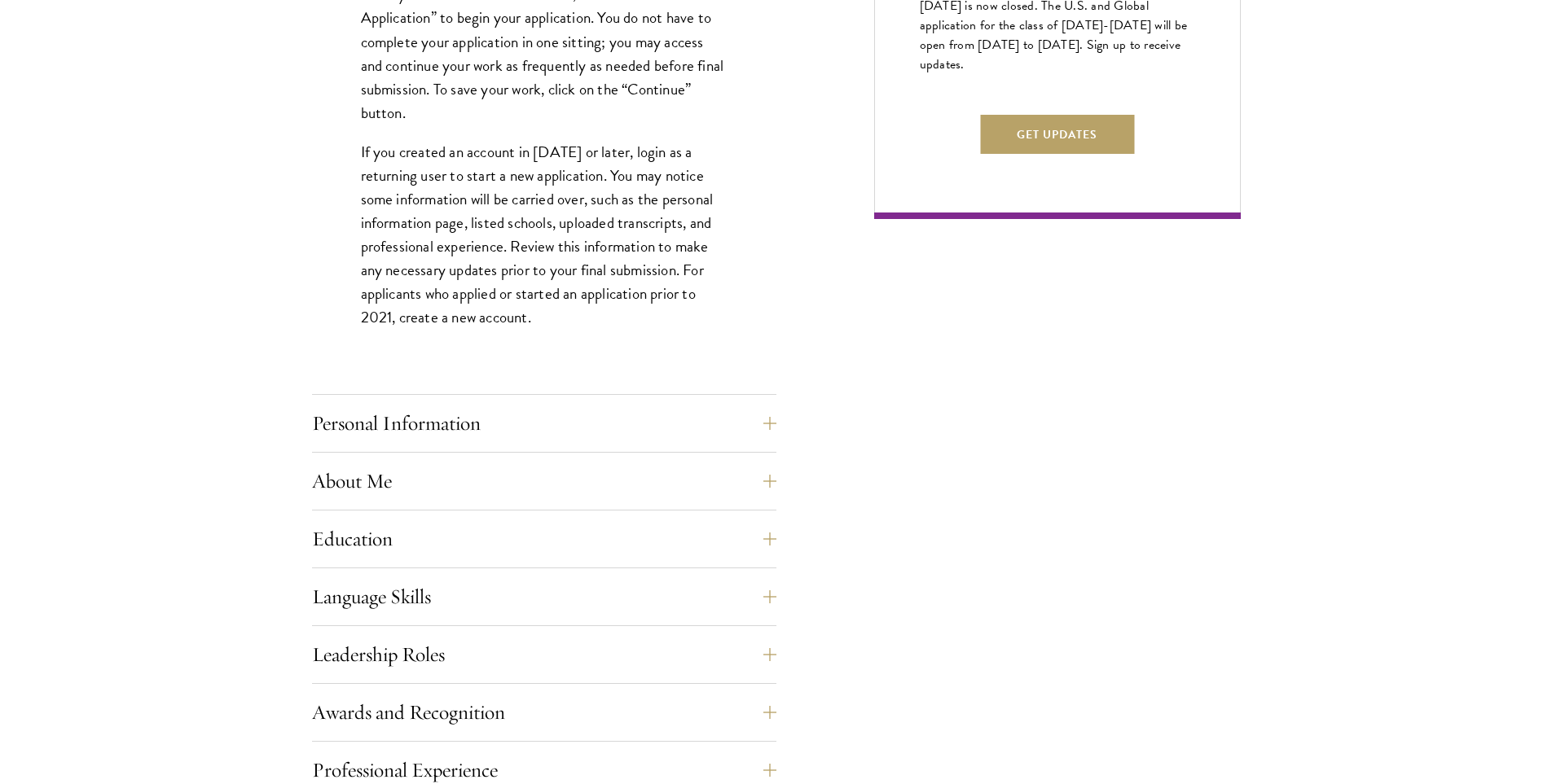
scroll to position [1140, 0]
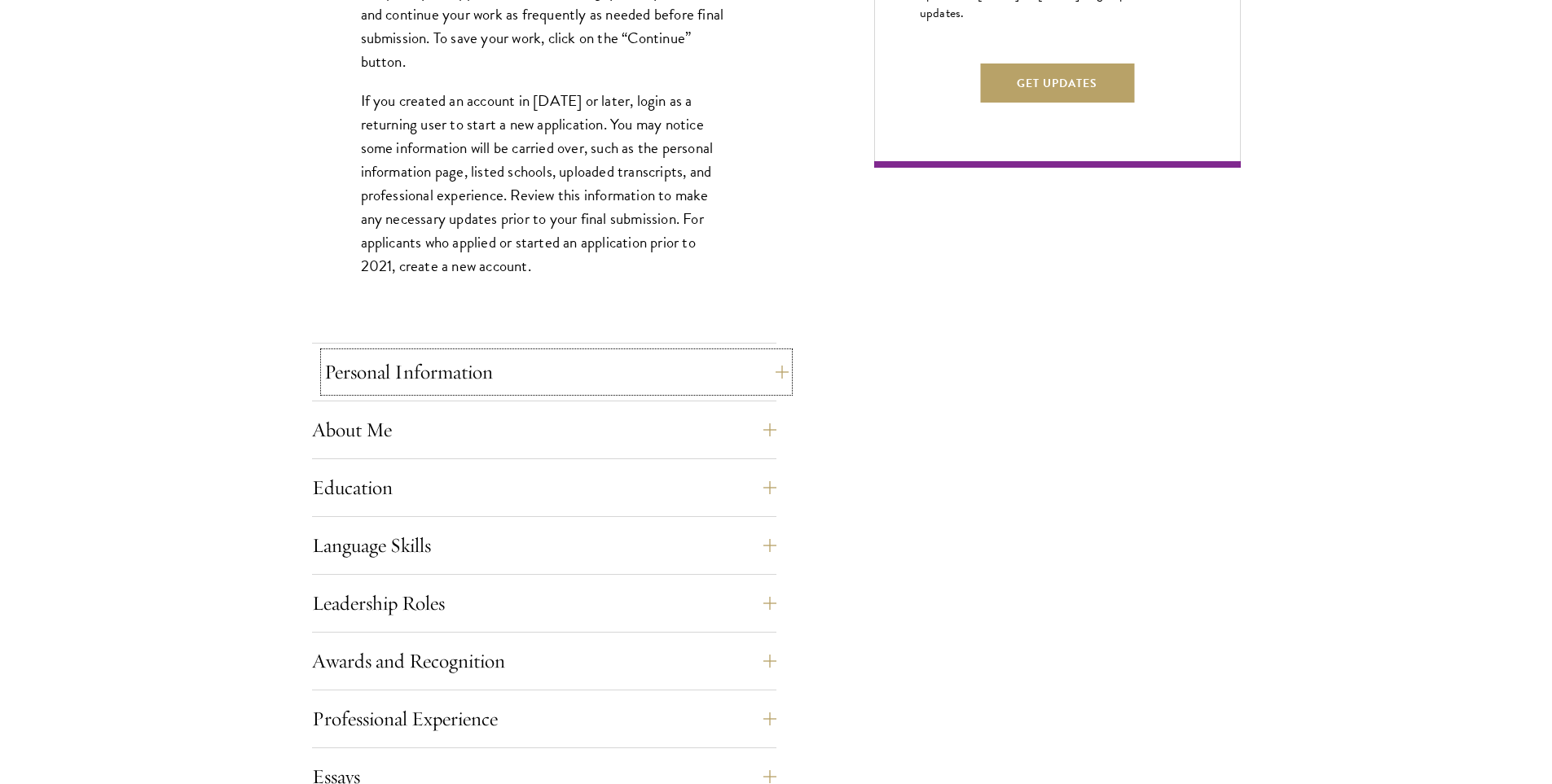
click at [497, 374] on button "Personal Information" at bounding box center [556, 371] width 464 height 39
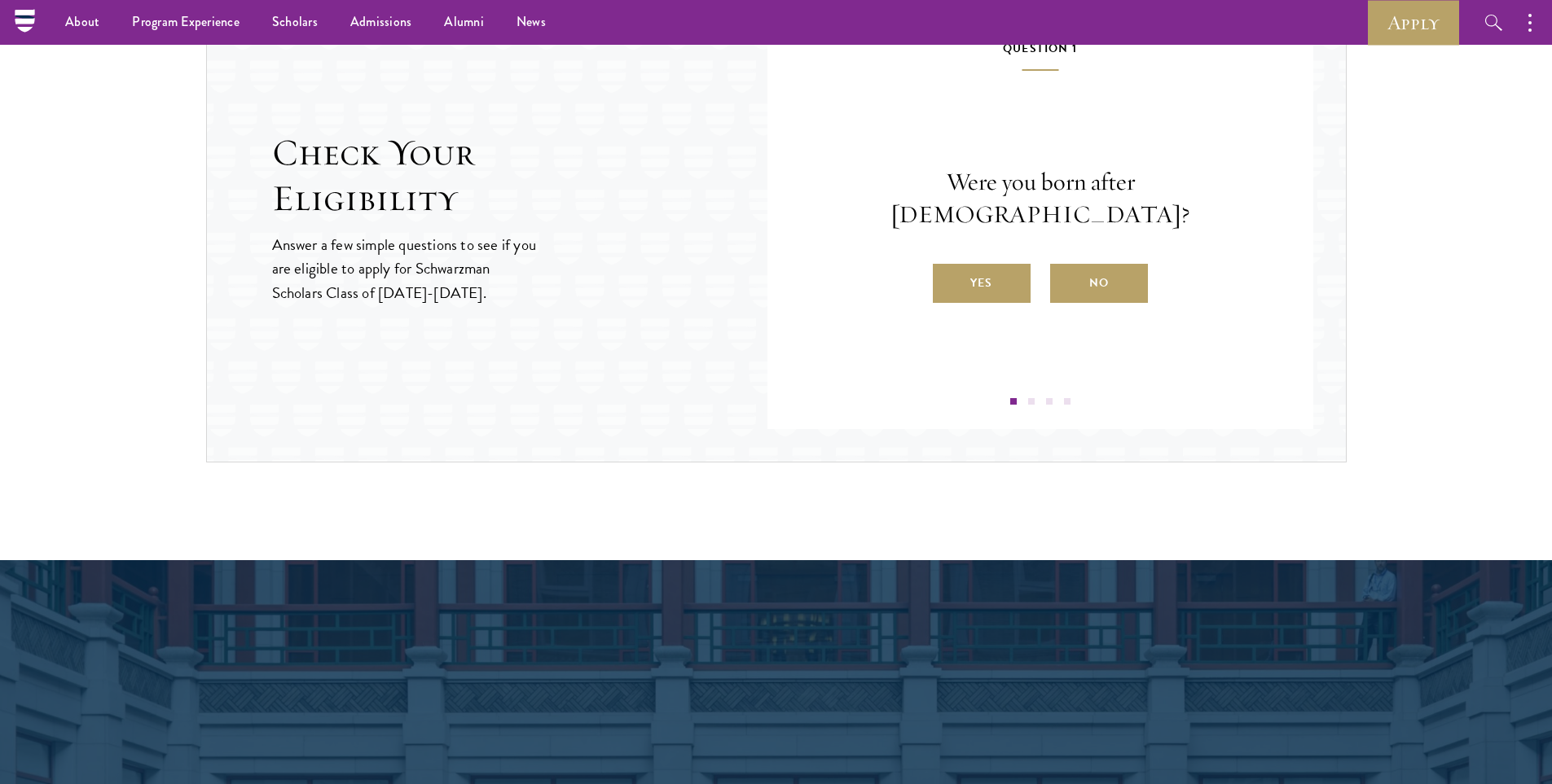
scroll to position [1811, 0]
